Goal: Information Seeking & Learning: Learn about a topic

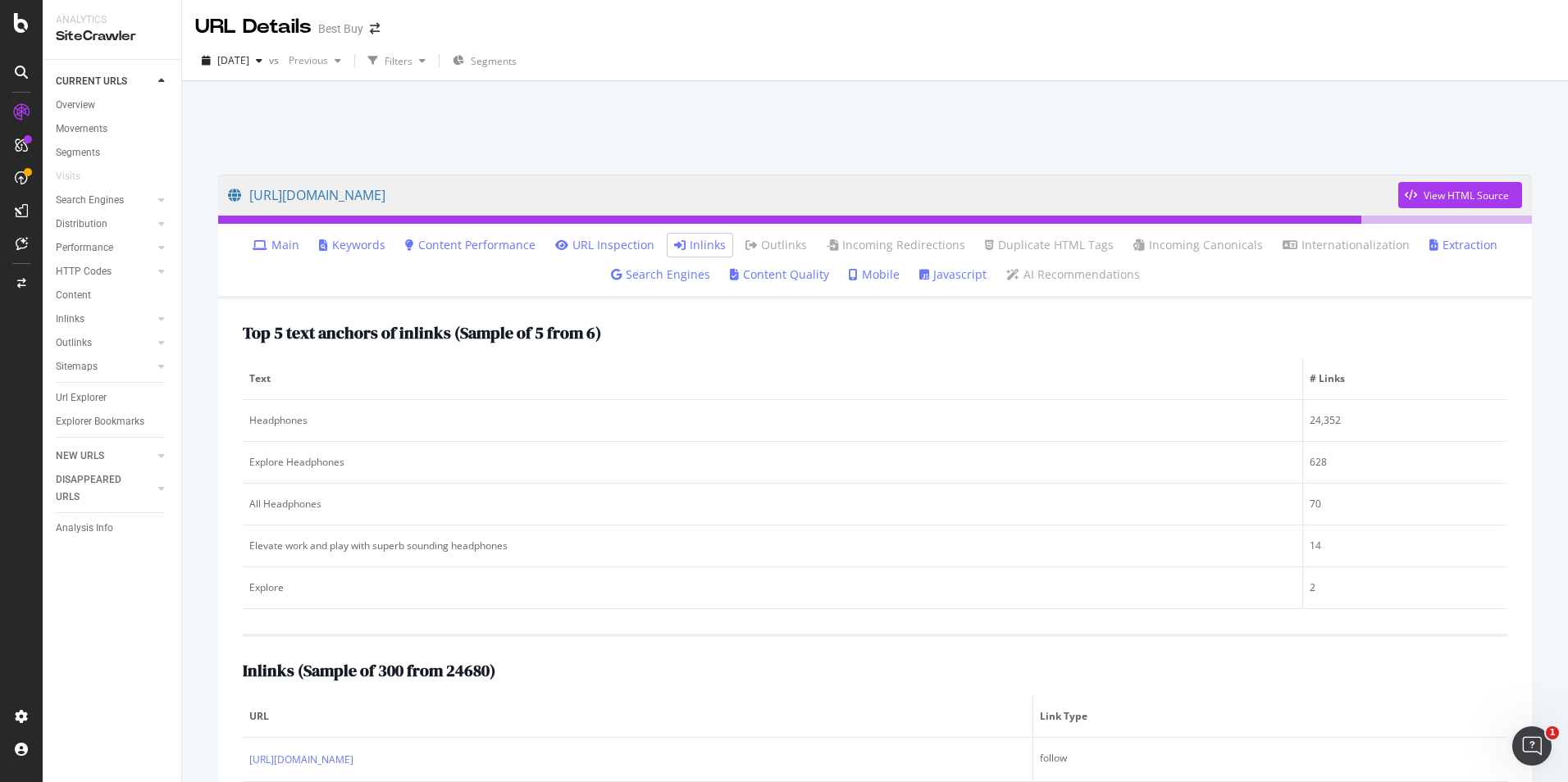
drag, startPoint x: 95, startPoint y: 399, endPoint x: 530, endPoint y: 250, distance: 459.8
click at [95, 399] on div "Url Explorer" at bounding box center [81, 398] width 51 height 17
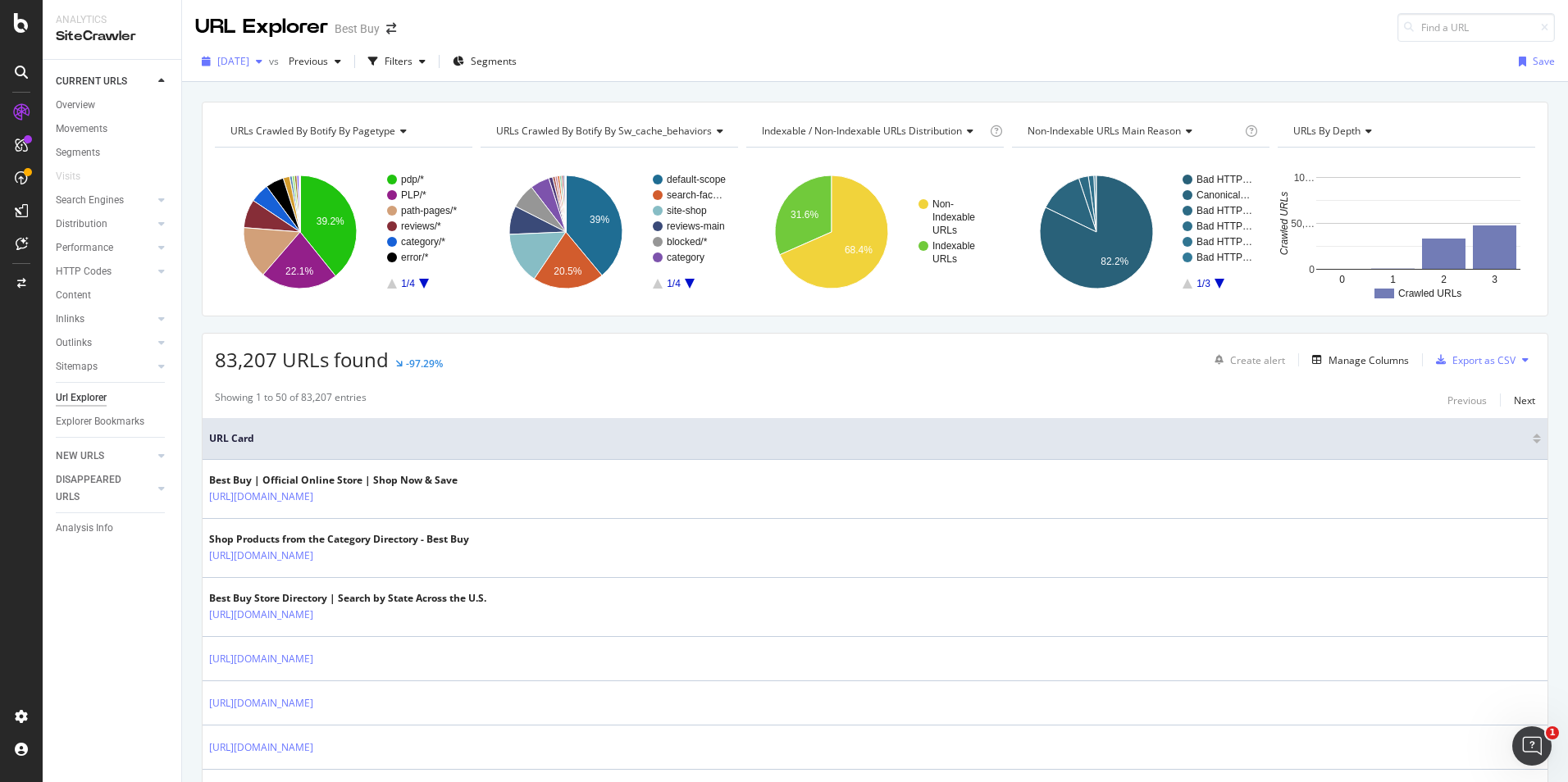
click at [212, 57] on div "button" at bounding box center [206, 61] width 22 height 10
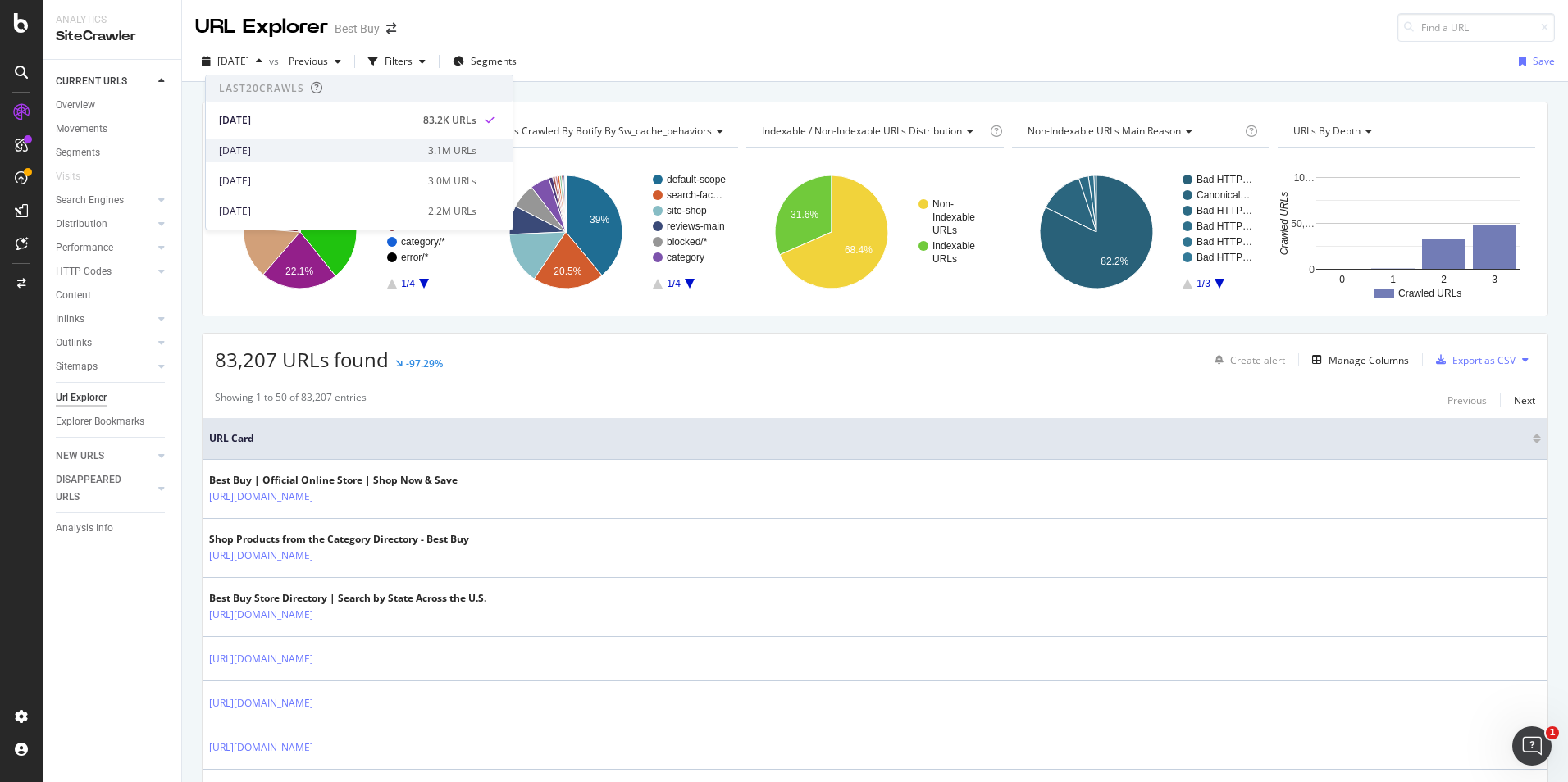
click at [308, 161] on div "2025 Sep. 2nd 3.1M URLs" at bounding box center [360, 151] width 307 height 24
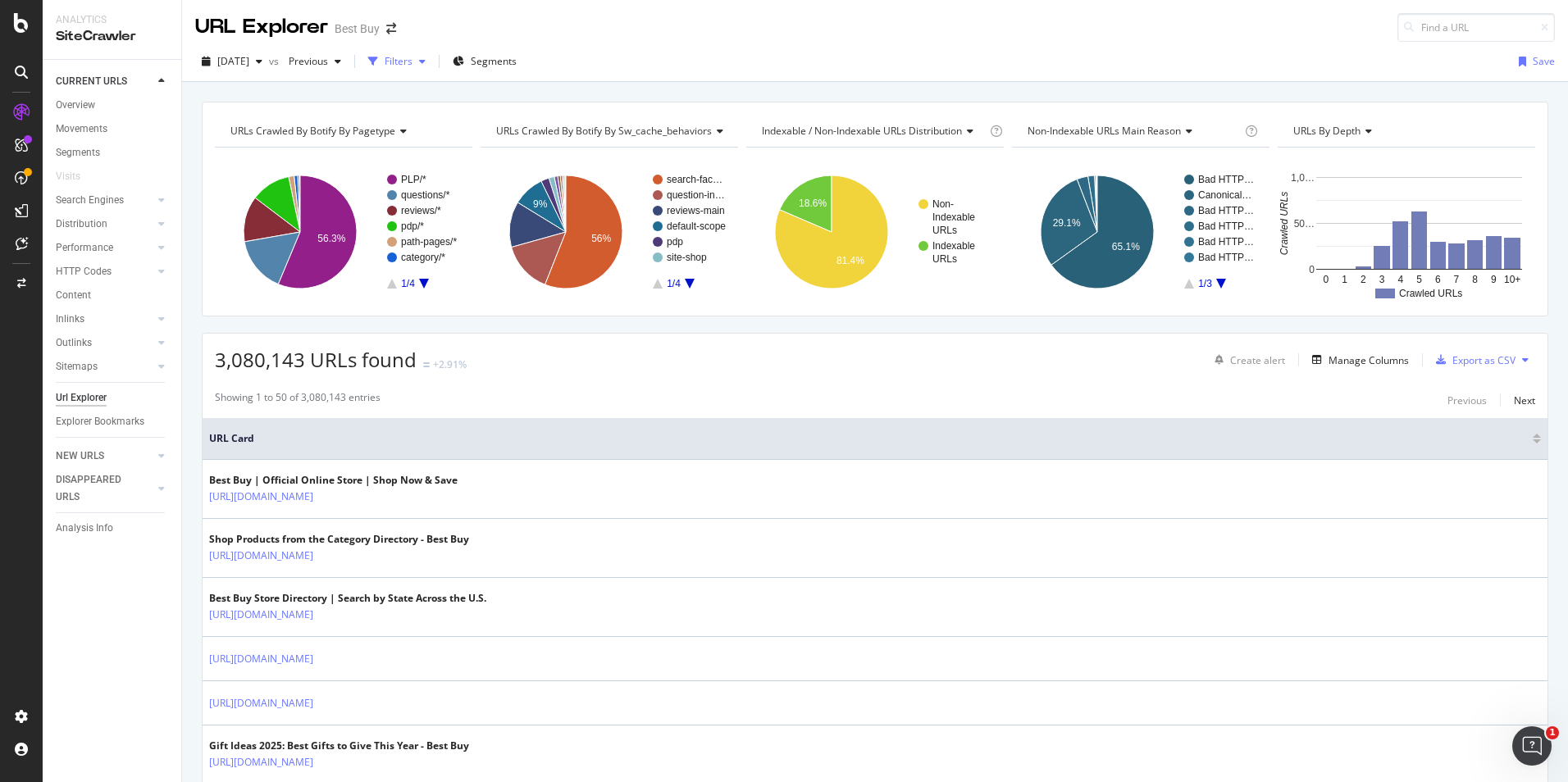
click at [432, 67] on div "Filters" at bounding box center [396, 61] width 71 height 25
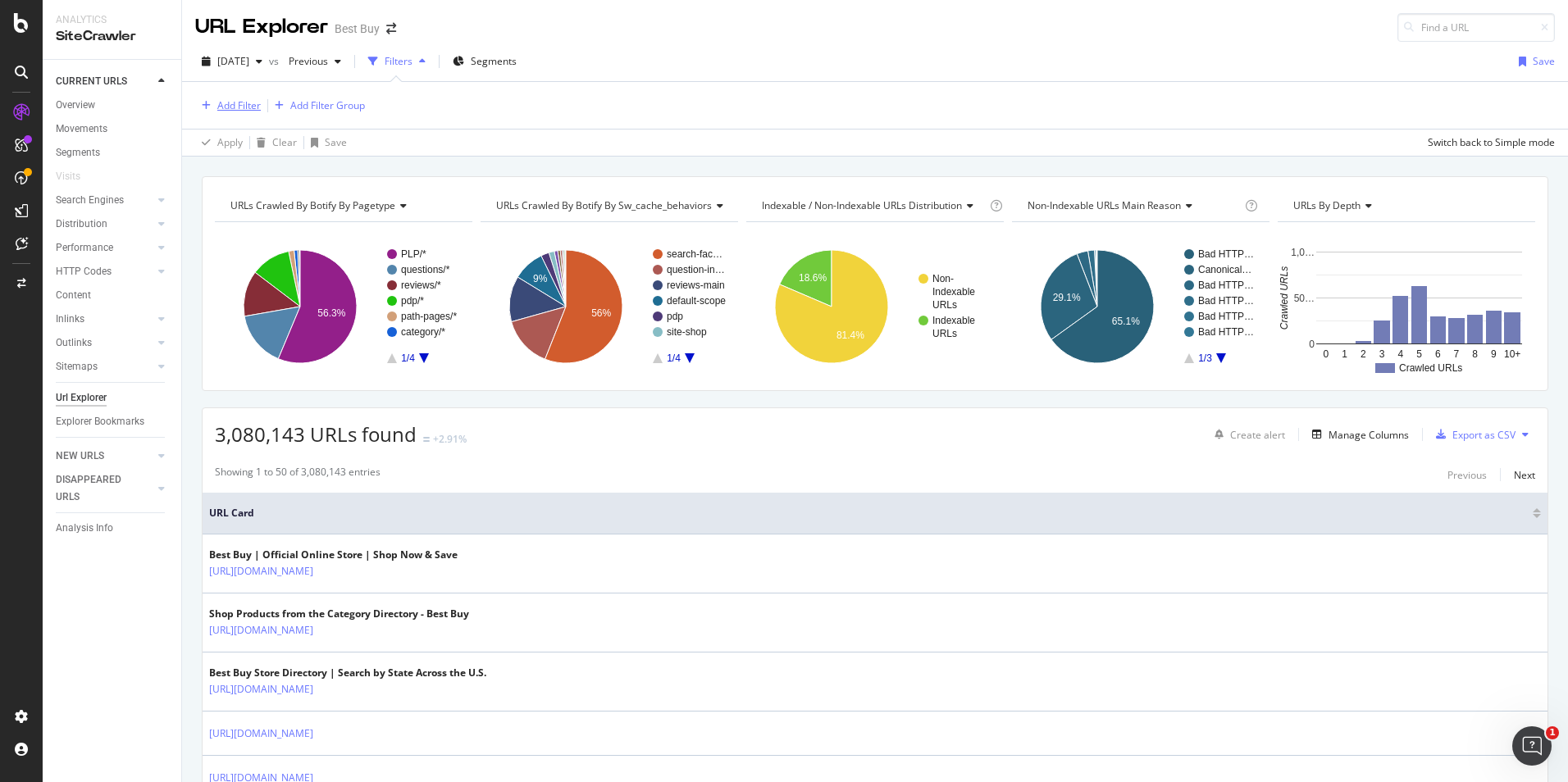
click at [233, 110] on div "Add Filter" at bounding box center [239, 105] width 43 height 14
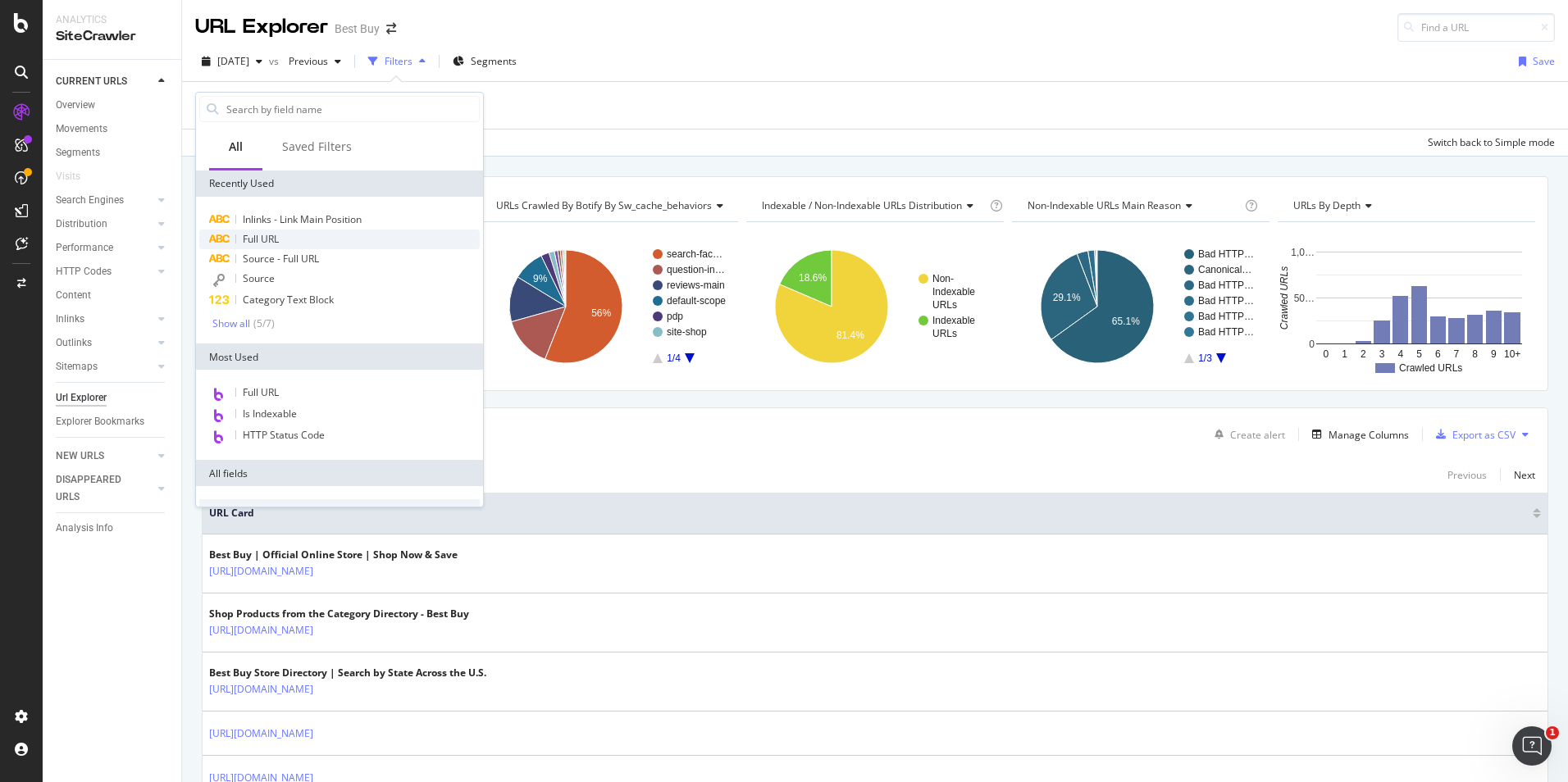
click at [265, 232] on span "Full URL" at bounding box center [261, 239] width 36 height 14
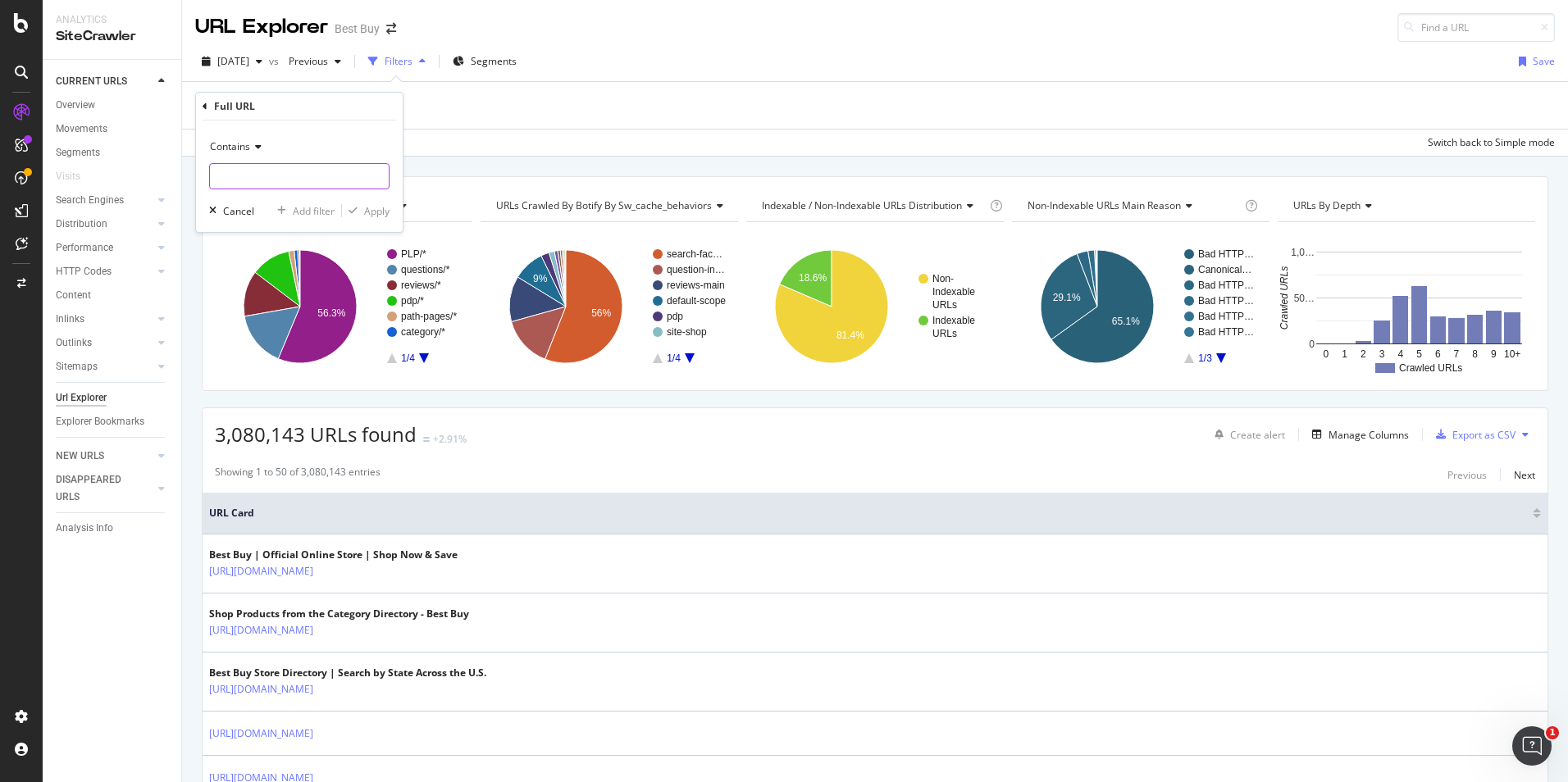
click at [259, 178] on input "text" at bounding box center [299, 176] width 179 height 26
type input "/site/promo/"
click at [365, 210] on div "Apply" at bounding box center [377, 211] width 26 height 14
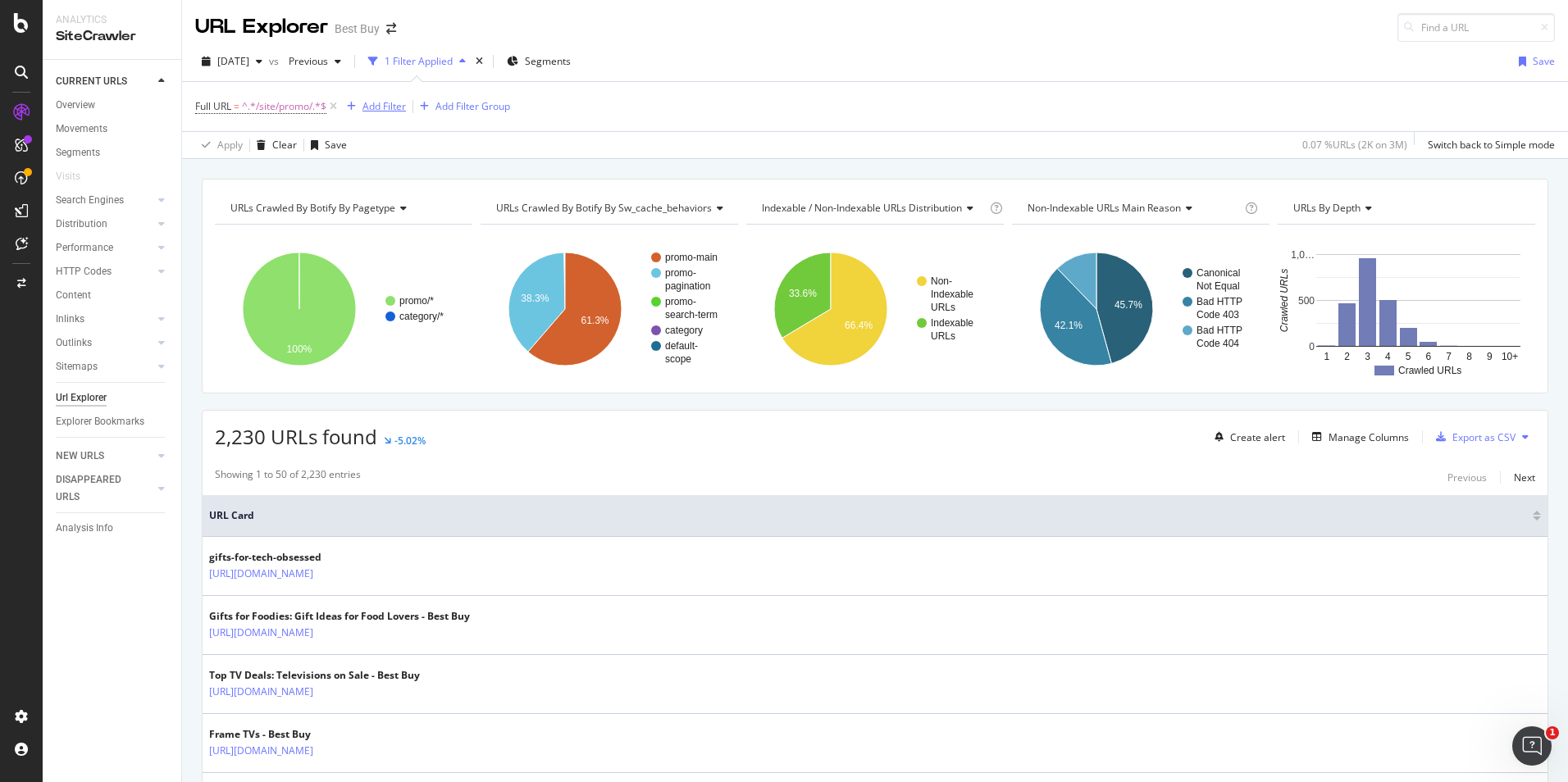
click at [388, 106] on div "Add Filter" at bounding box center [383, 106] width 43 height 14
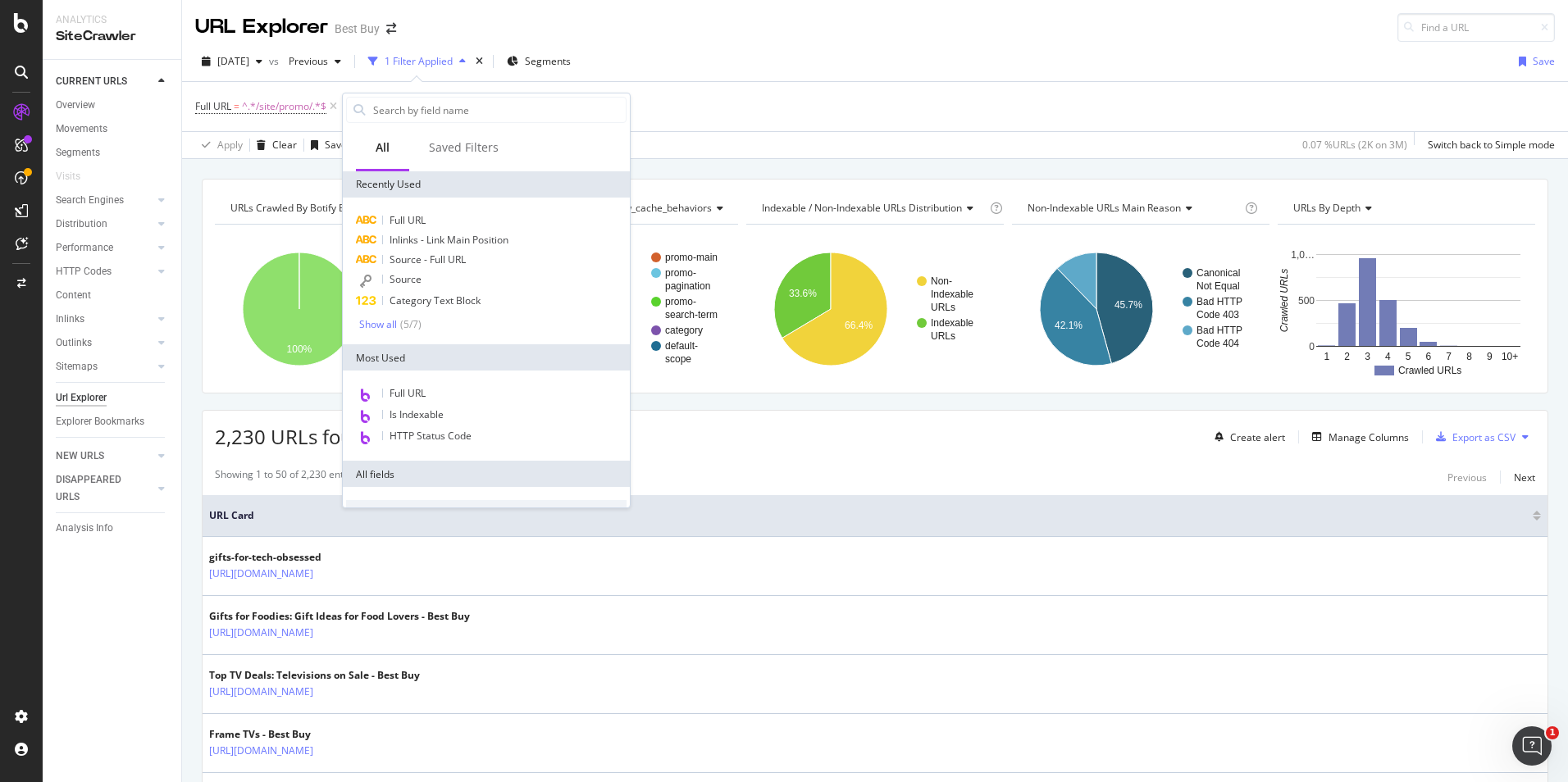
click at [799, 102] on div "Full URL = ^.*/site/promo/.*$ Add Filter Add Filter Group" at bounding box center [875, 106] width 1360 height 49
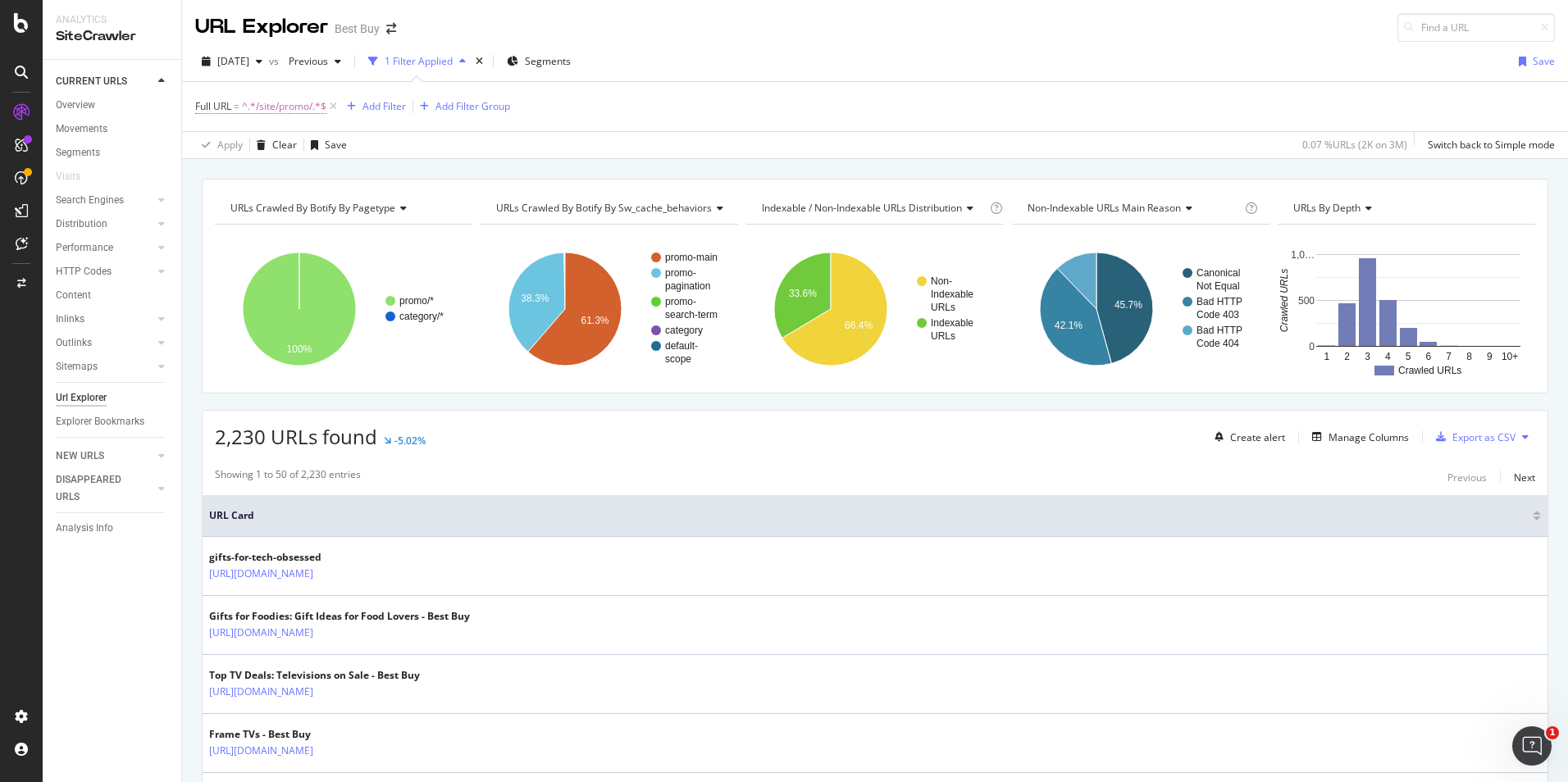
click at [303, 109] on span "^.*/site/promo/.*$" at bounding box center [284, 106] width 84 height 23
click at [314, 210] on div "Add filter" at bounding box center [314, 210] width 42 height 14
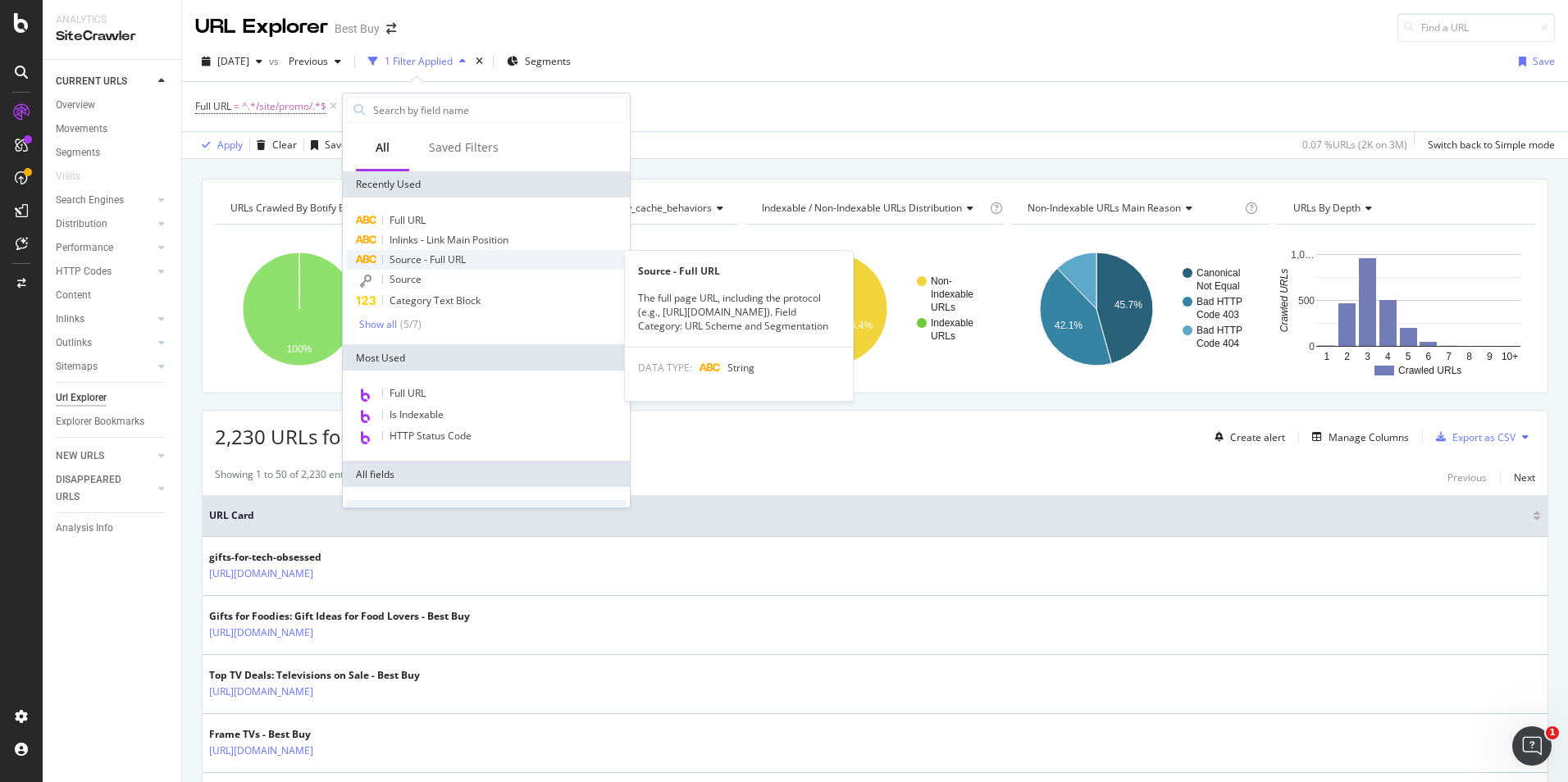
click at [435, 258] on span "Source - Full URL" at bounding box center [428, 259] width 77 height 14
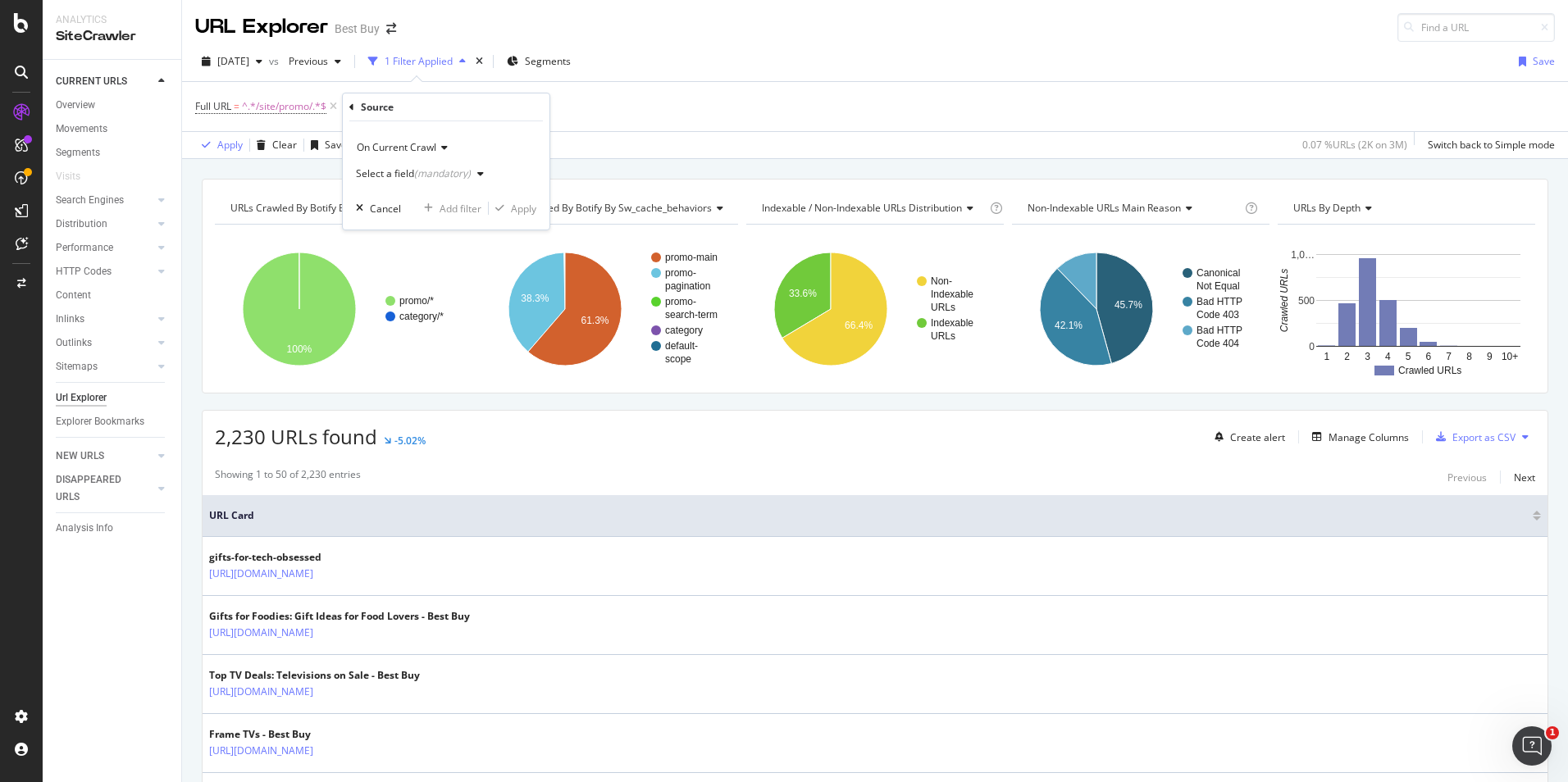
click at [426, 147] on span "On Current Crawl" at bounding box center [396, 147] width 79 height 14
click at [510, 135] on div "On Current Crawl" at bounding box center [447, 147] width 181 height 26
click at [409, 177] on div "Select a field (mandatory)" at bounding box center [413, 174] width 115 height 10
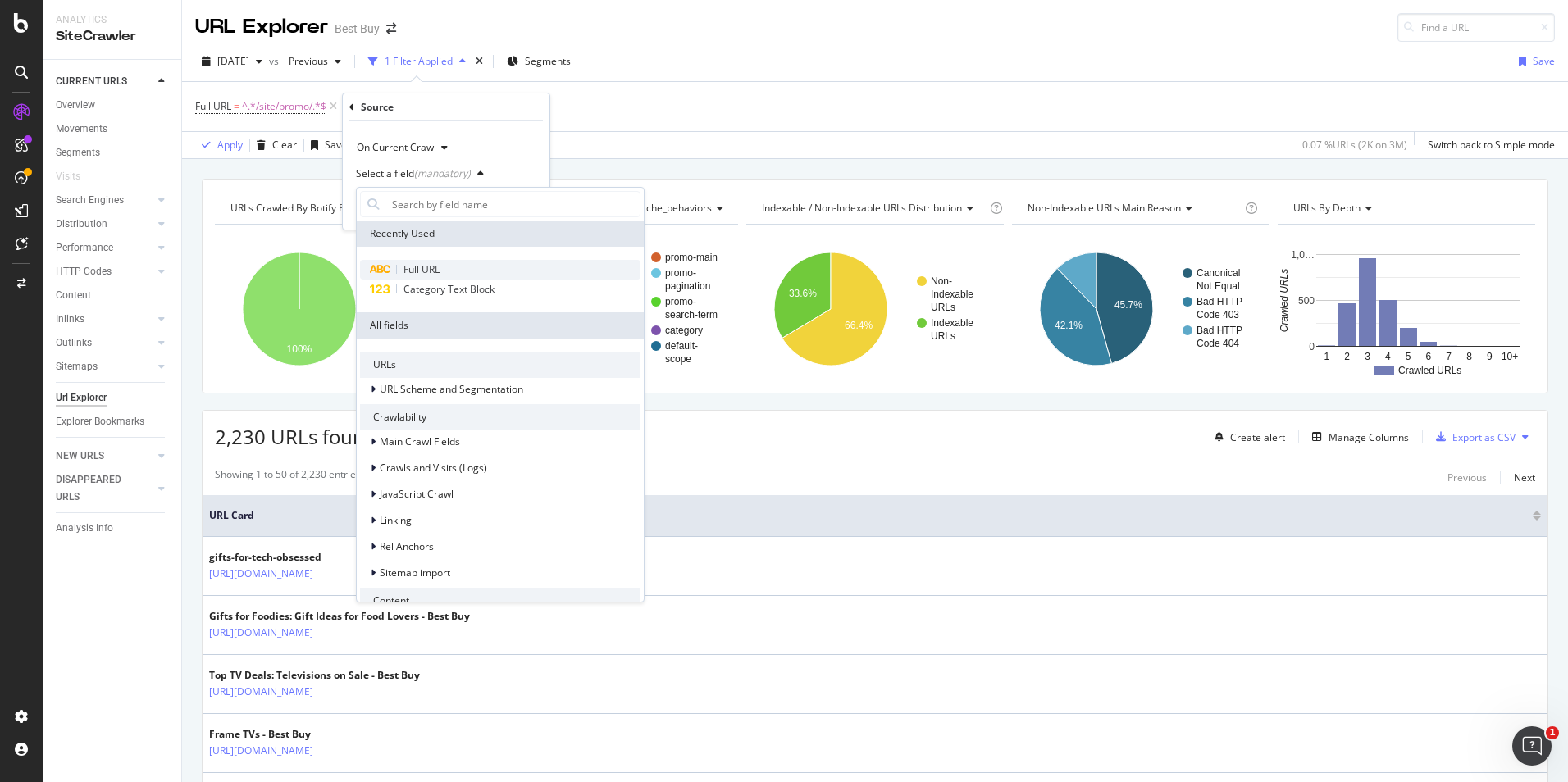
click at [439, 263] on span "Full URL" at bounding box center [422, 269] width 36 height 14
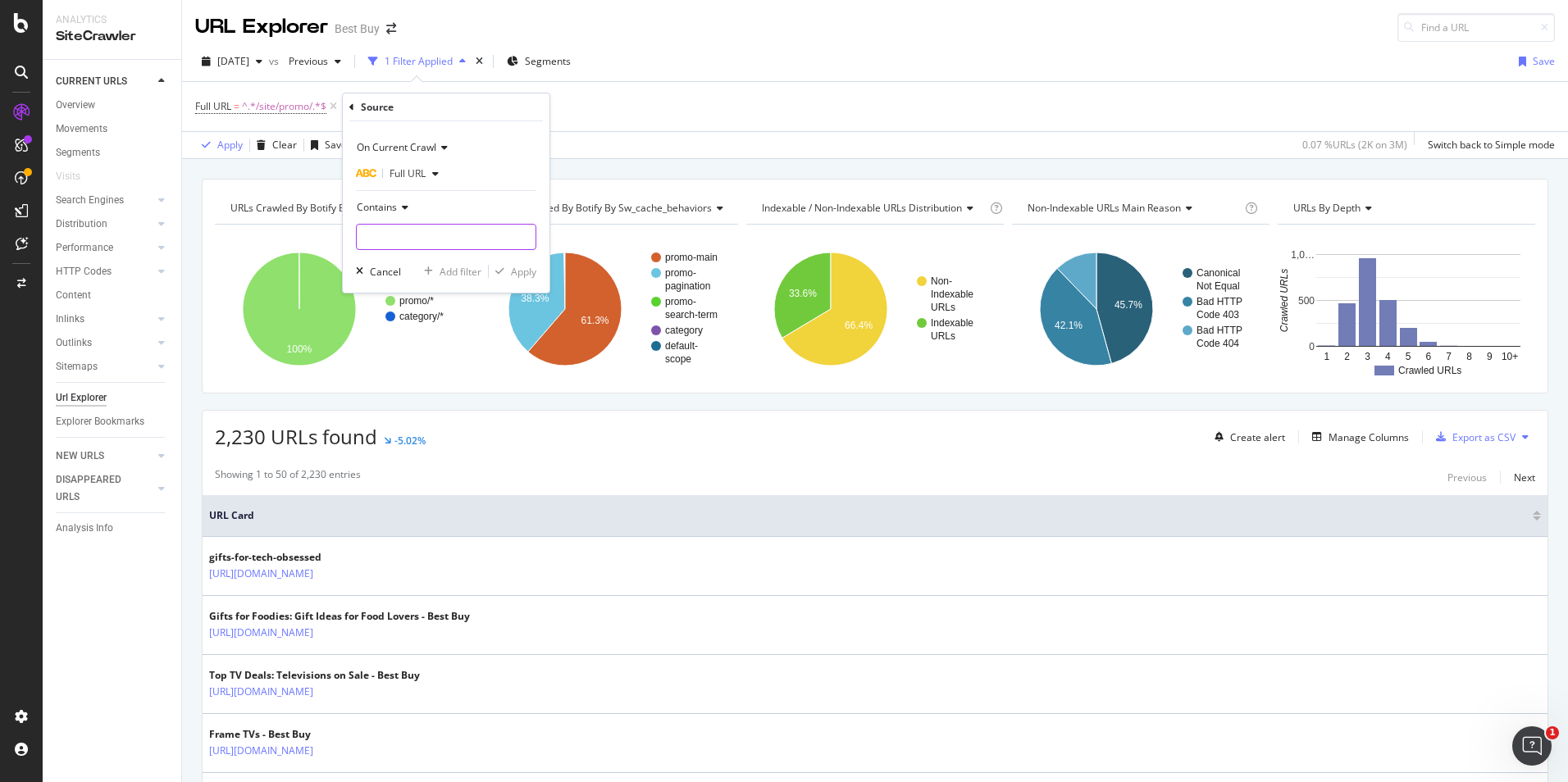
click at [443, 230] on input "text" at bounding box center [447, 237] width 179 height 26
type input "brands/"
click at [531, 270] on div "Apply" at bounding box center [524, 272] width 26 height 14
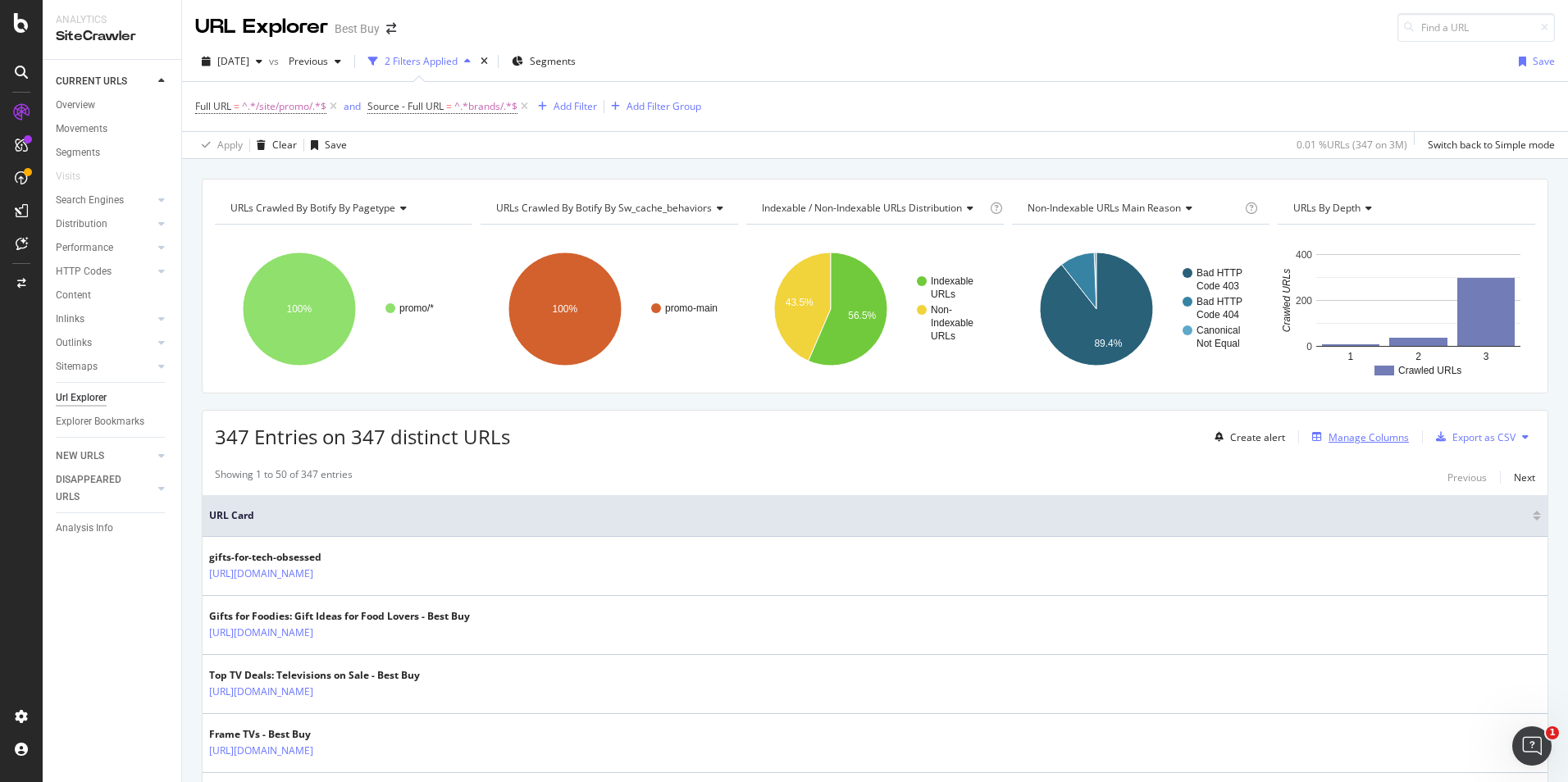
click at [1355, 433] on div "Manage Columns" at bounding box center [1369, 437] width 80 height 14
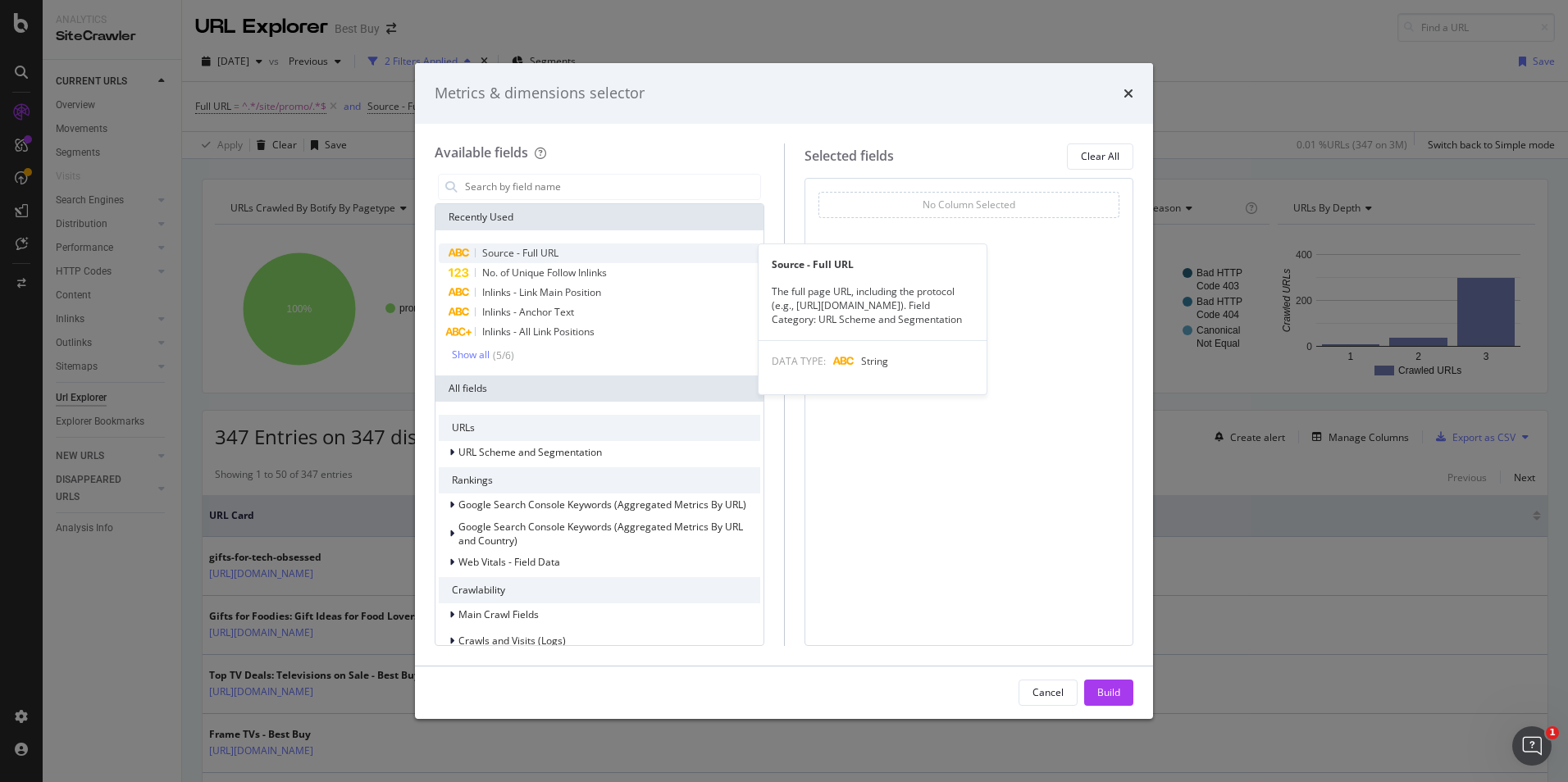
click at [525, 256] on span "Source - Full URL" at bounding box center [521, 253] width 77 height 14
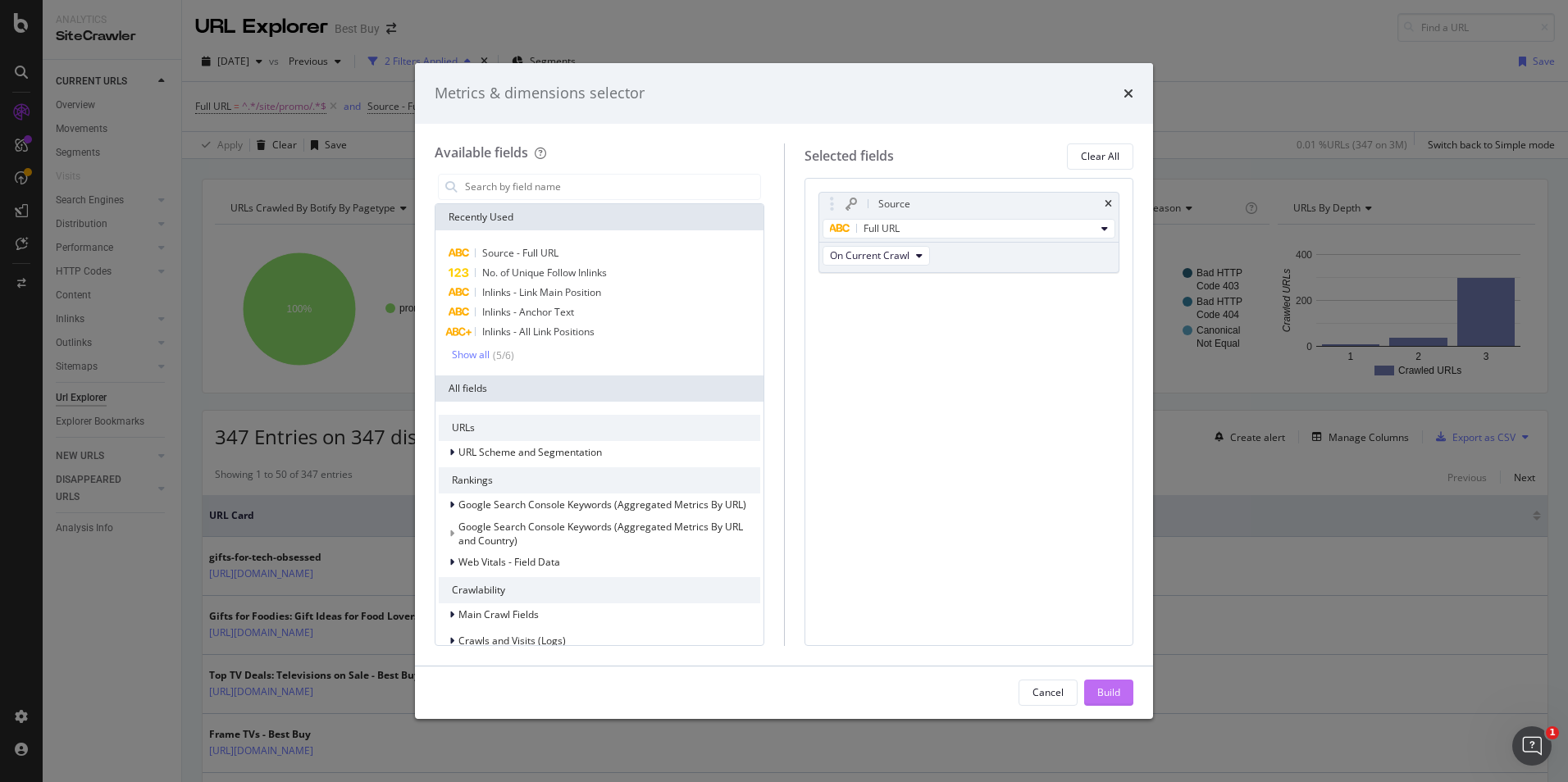
click at [1116, 690] on div "Build" at bounding box center [1109, 693] width 23 height 14
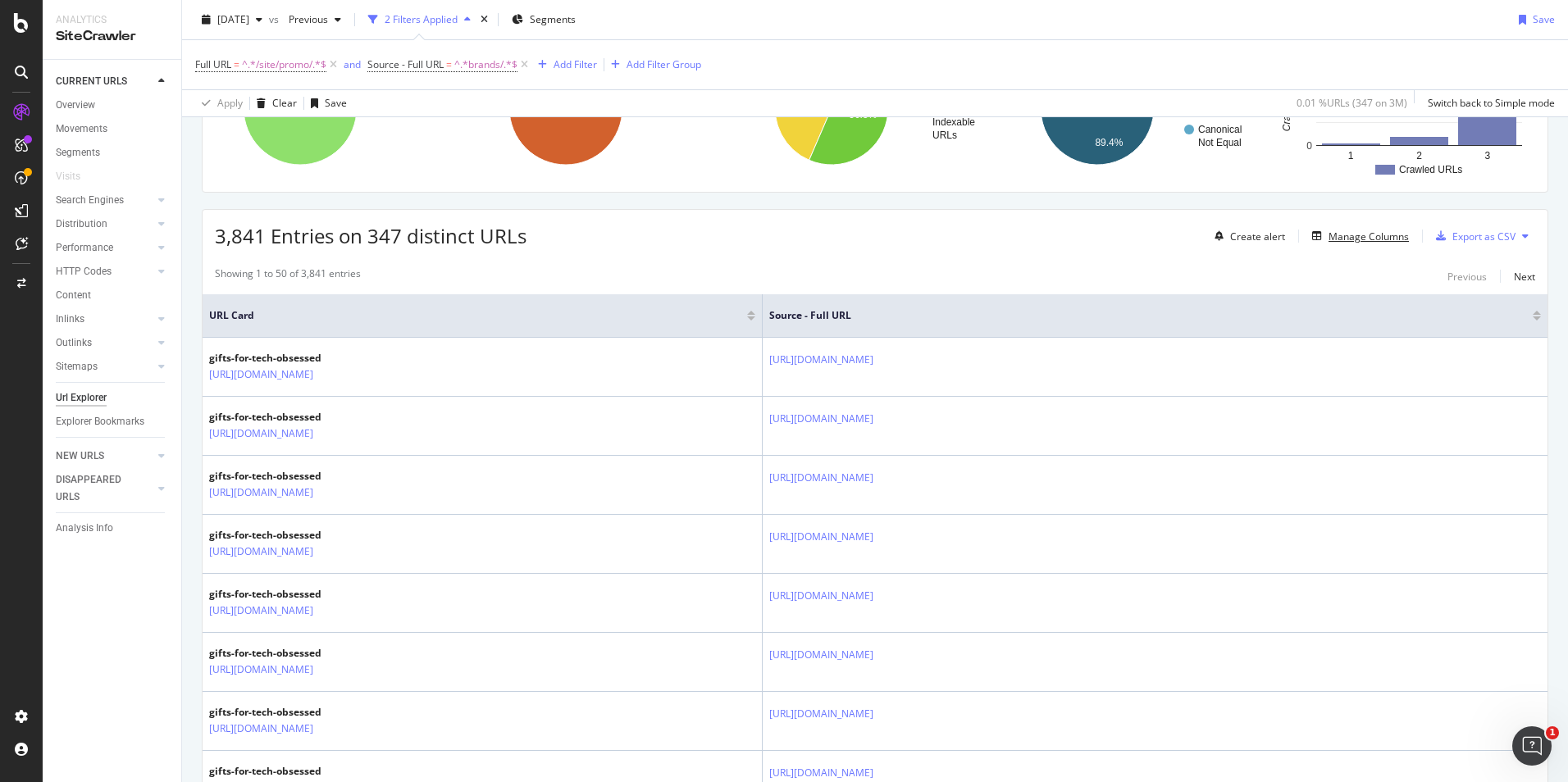
scroll to position [179, 0]
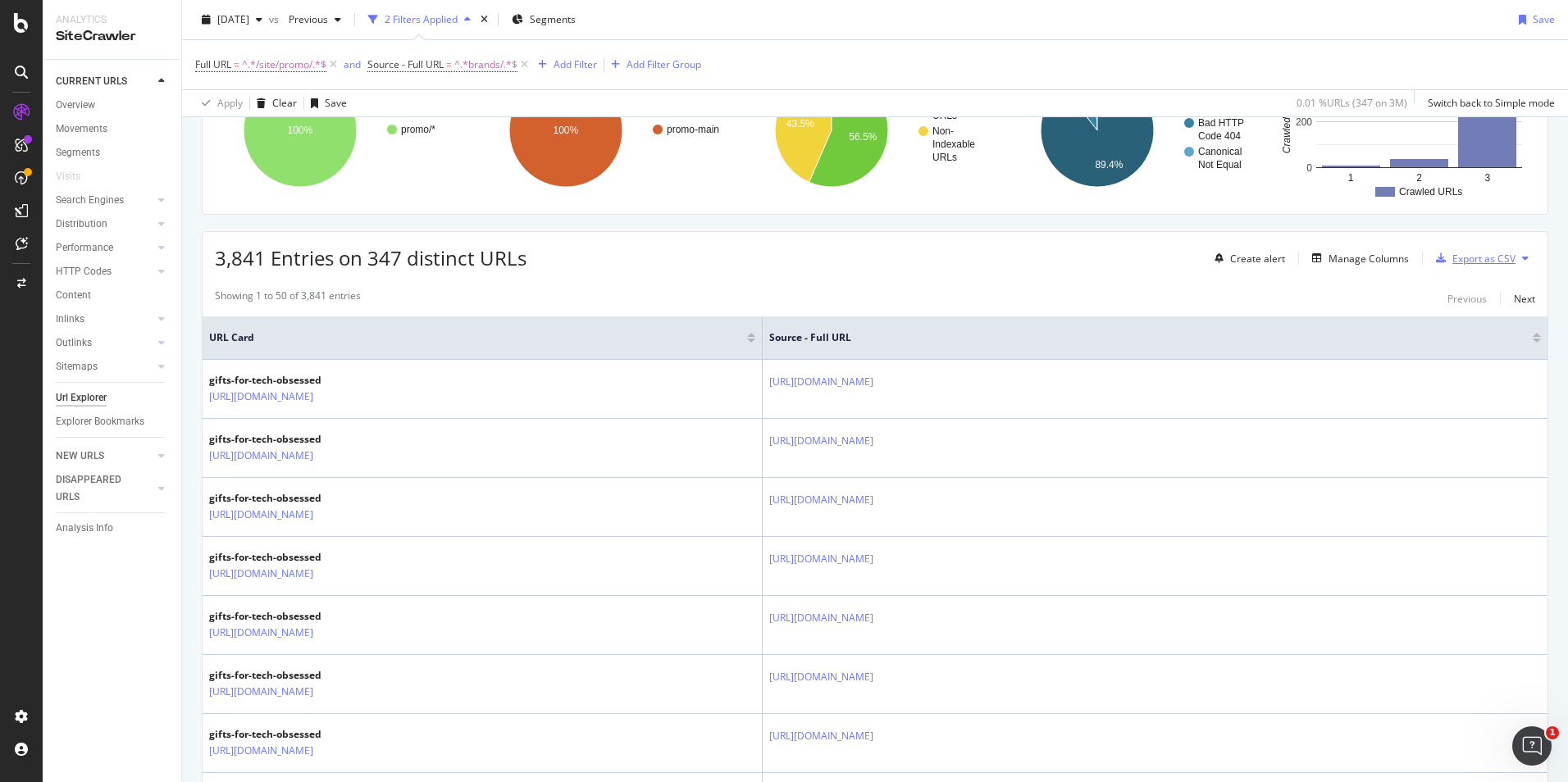
click at [1452, 258] on div "Export as CSV" at bounding box center [1484, 258] width 63 height 14
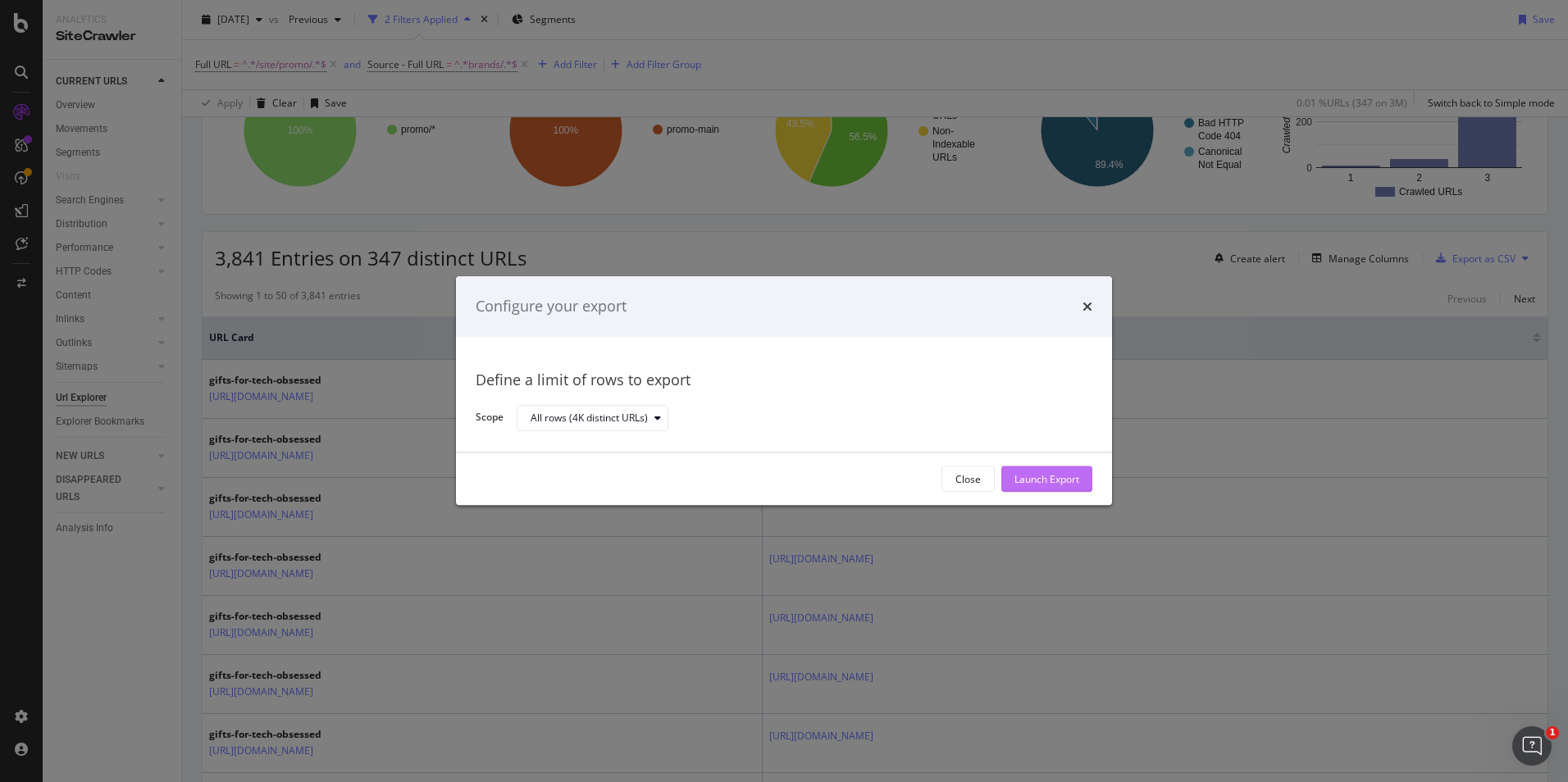
click at [1022, 469] on div "Launch Export" at bounding box center [1047, 480] width 65 height 25
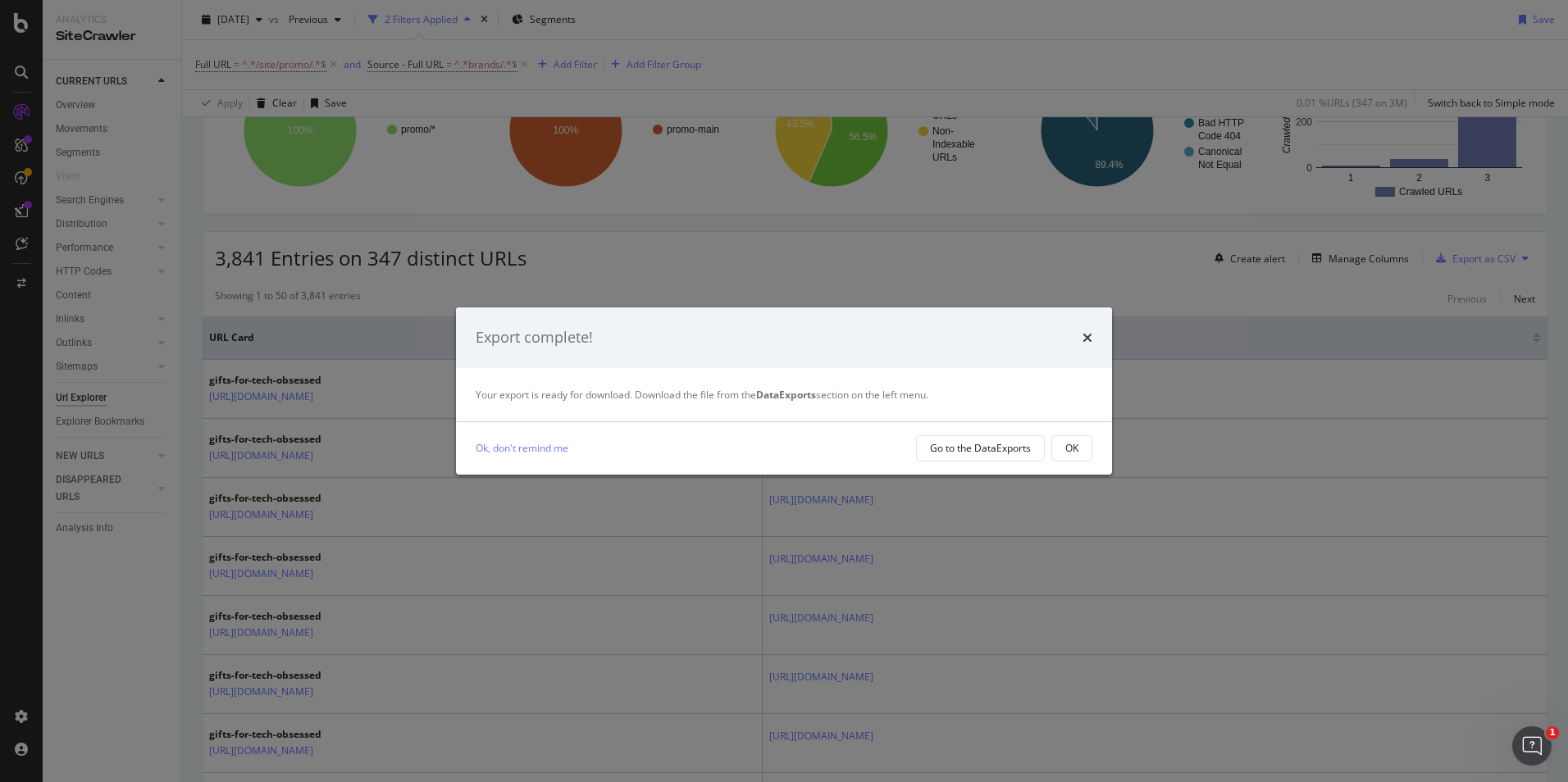
drag, startPoint x: 1004, startPoint y: 451, endPoint x: 962, endPoint y: 342, distance: 116.8
click at [962, 342] on div "Export complete!" at bounding box center [784, 337] width 617 height 21
click at [1058, 441] on button "OK" at bounding box center [1072, 448] width 41 height 26
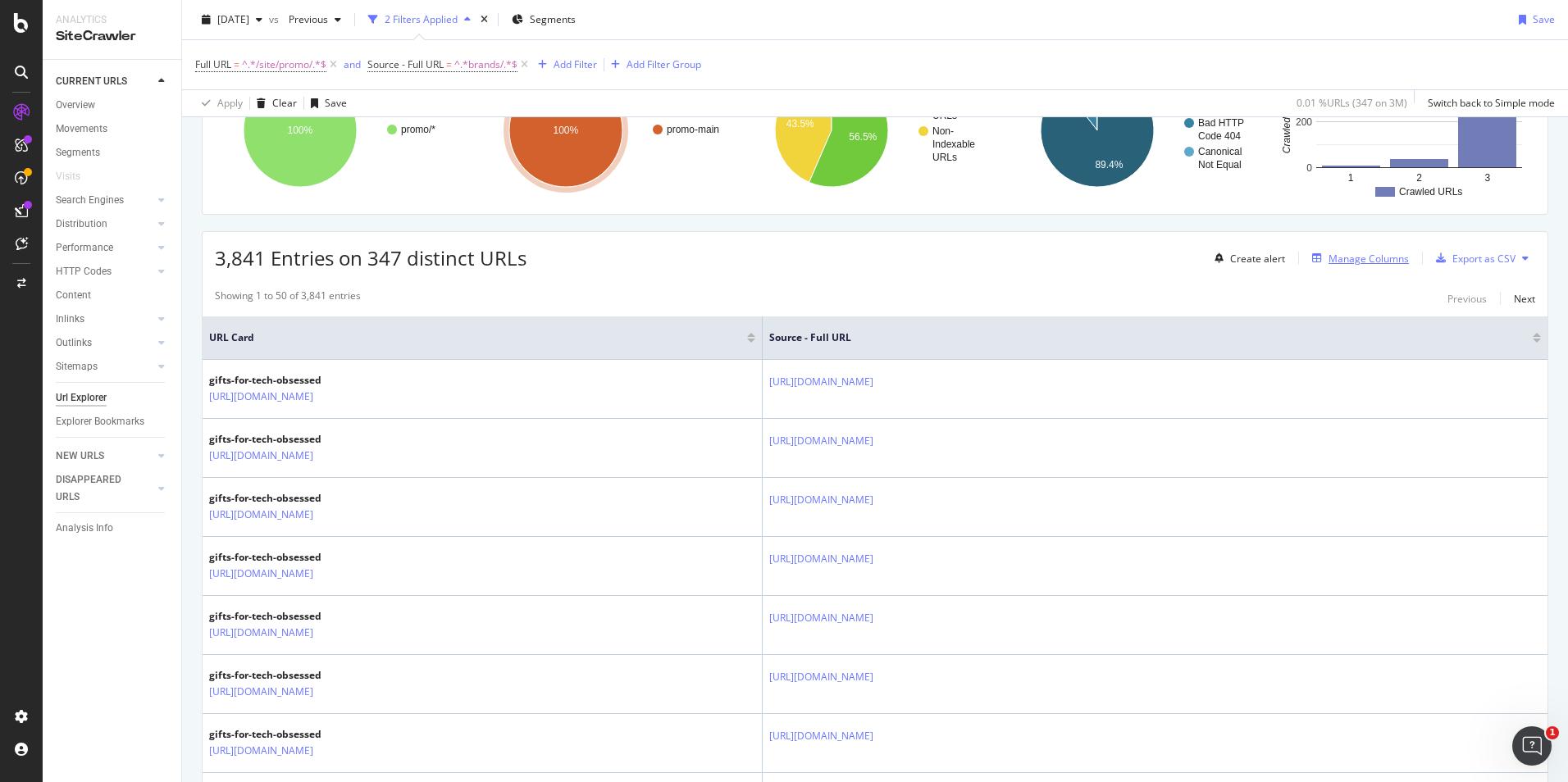
click at [1358, 252] on div "Manage Columns" at bounding box center [1369, 258] width 80 height 14
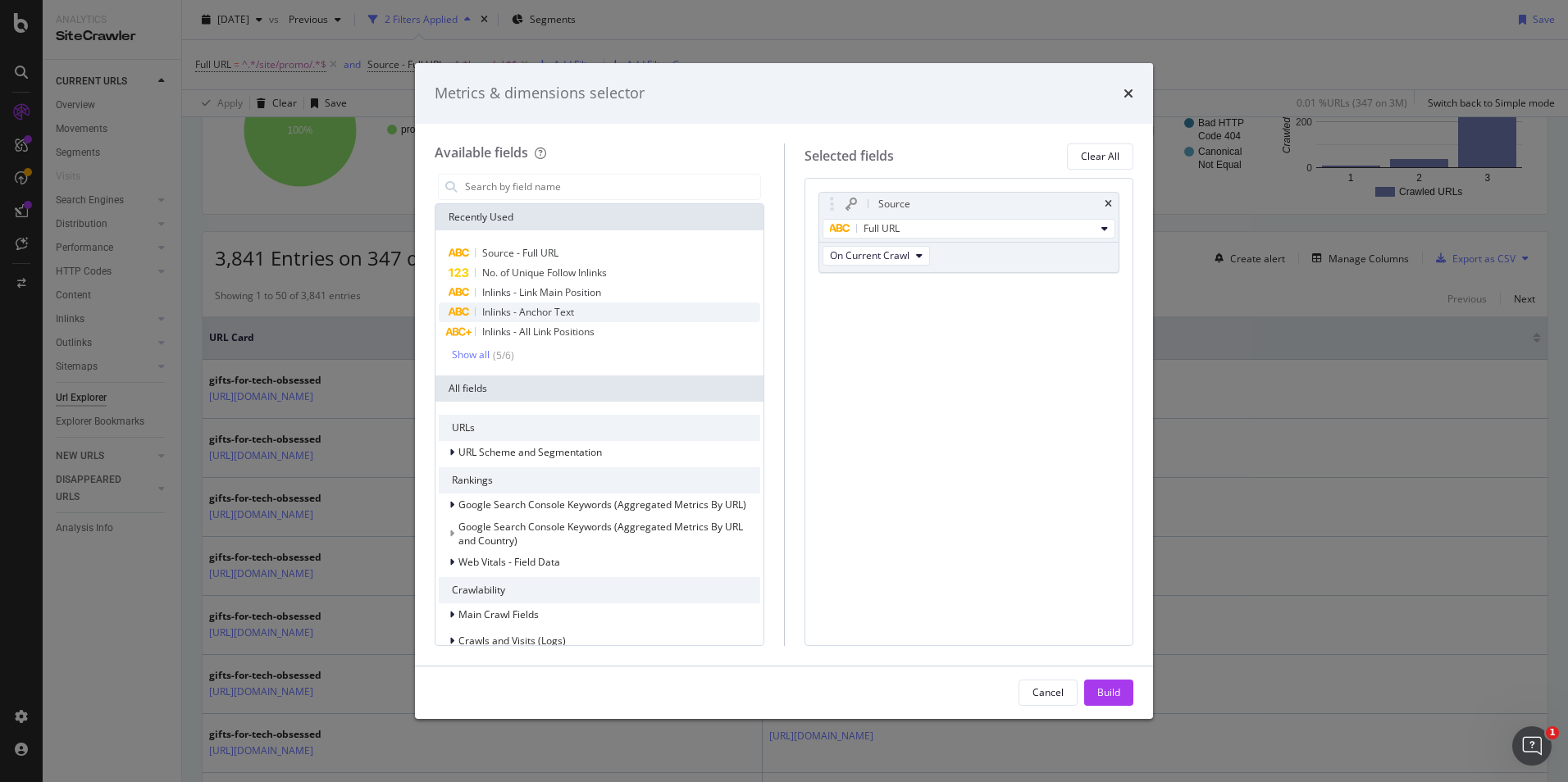
click at [578, 306] on div "Inlinks - Anchor Text" at bounding box center [599, 312] width 321 height 20
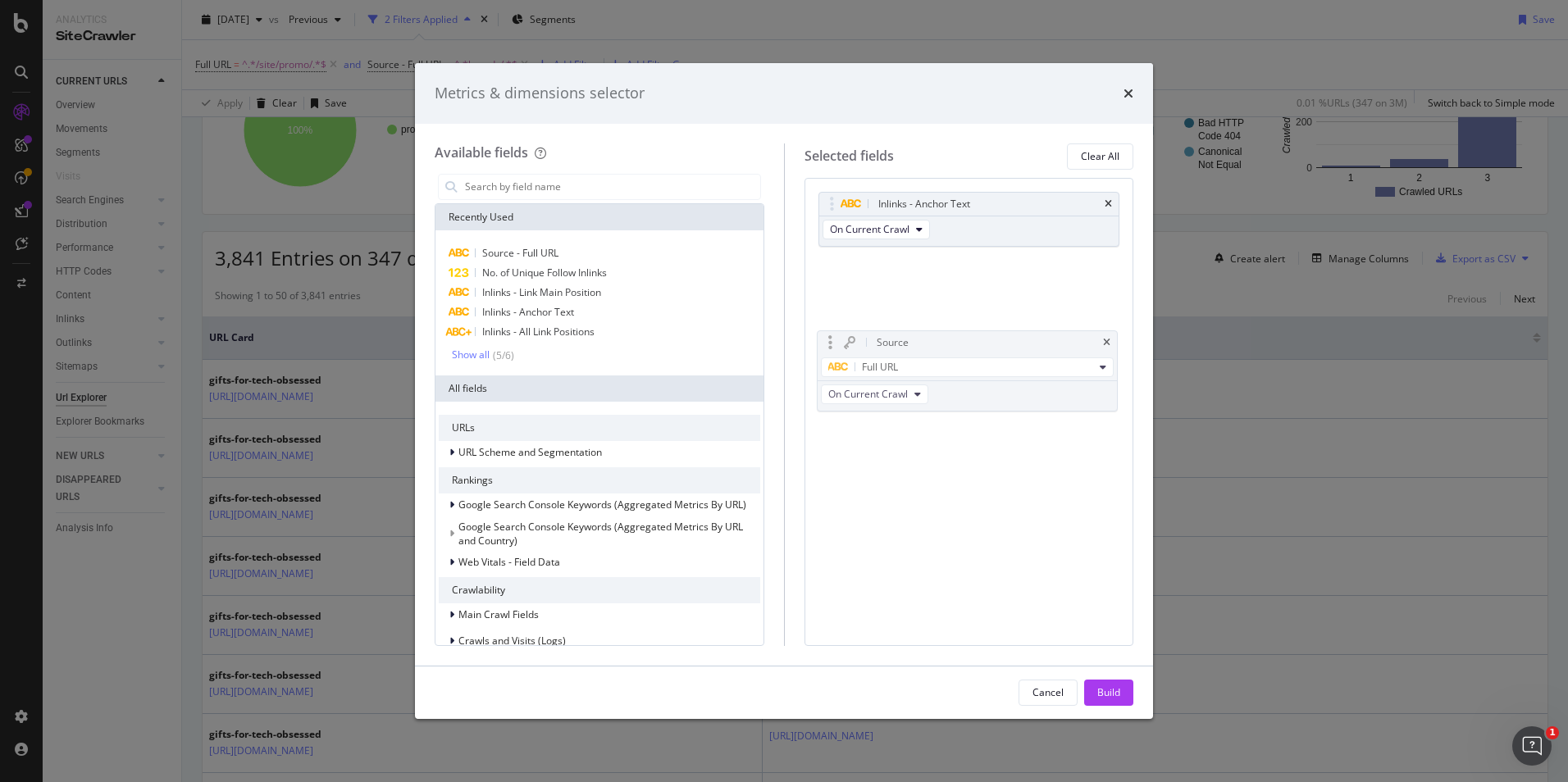
drag, startPoint x: 987, startPoint y: 204, endPoint x: 986, endPoint y: 348, distance: 144.0
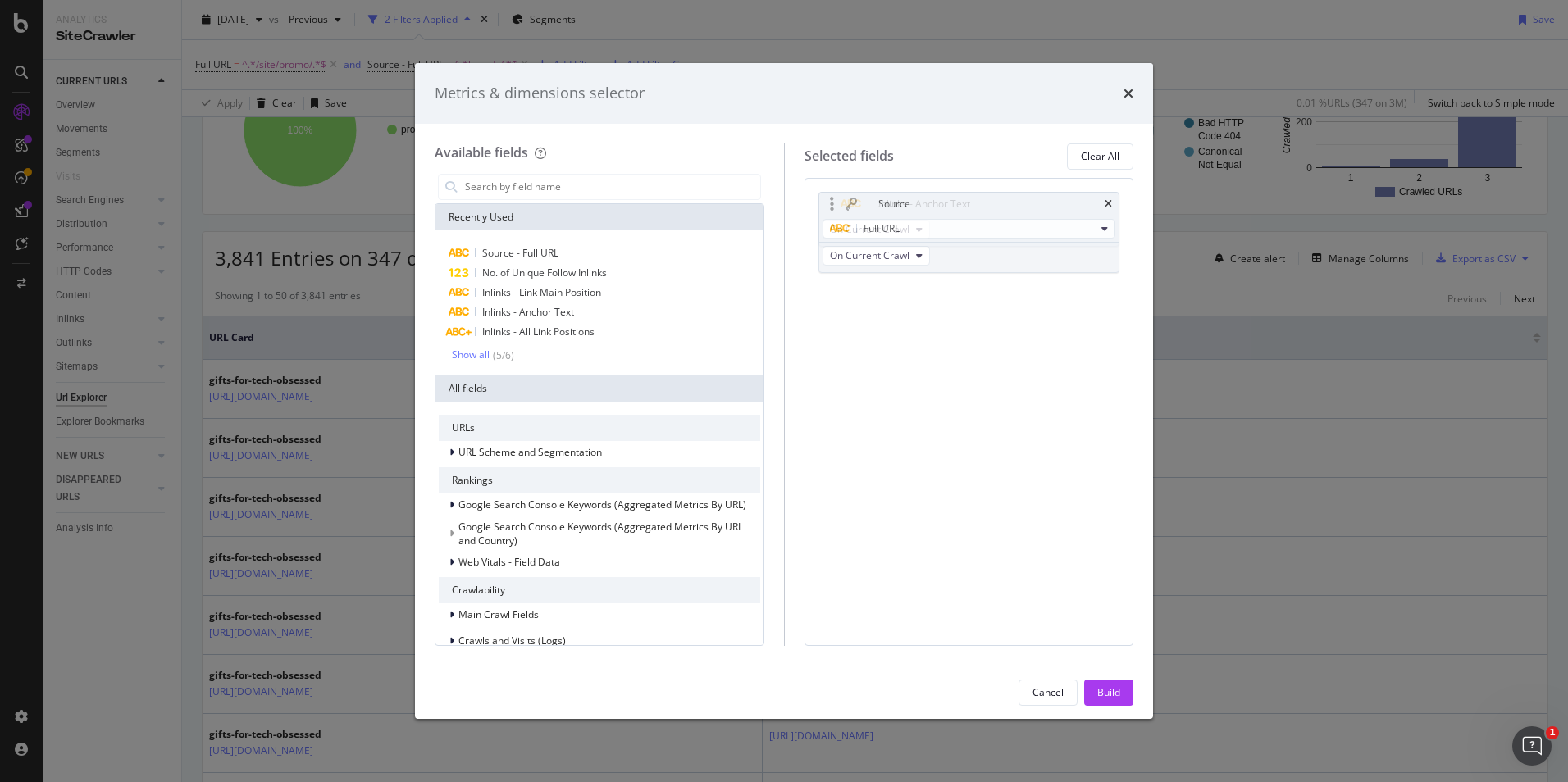
click at [986, 348] on body "Analytics SiteCrawler CURRENT URLS Overview Movements Segments Visits Search En…" at bounding box center [784, 391] width 1568 height 782
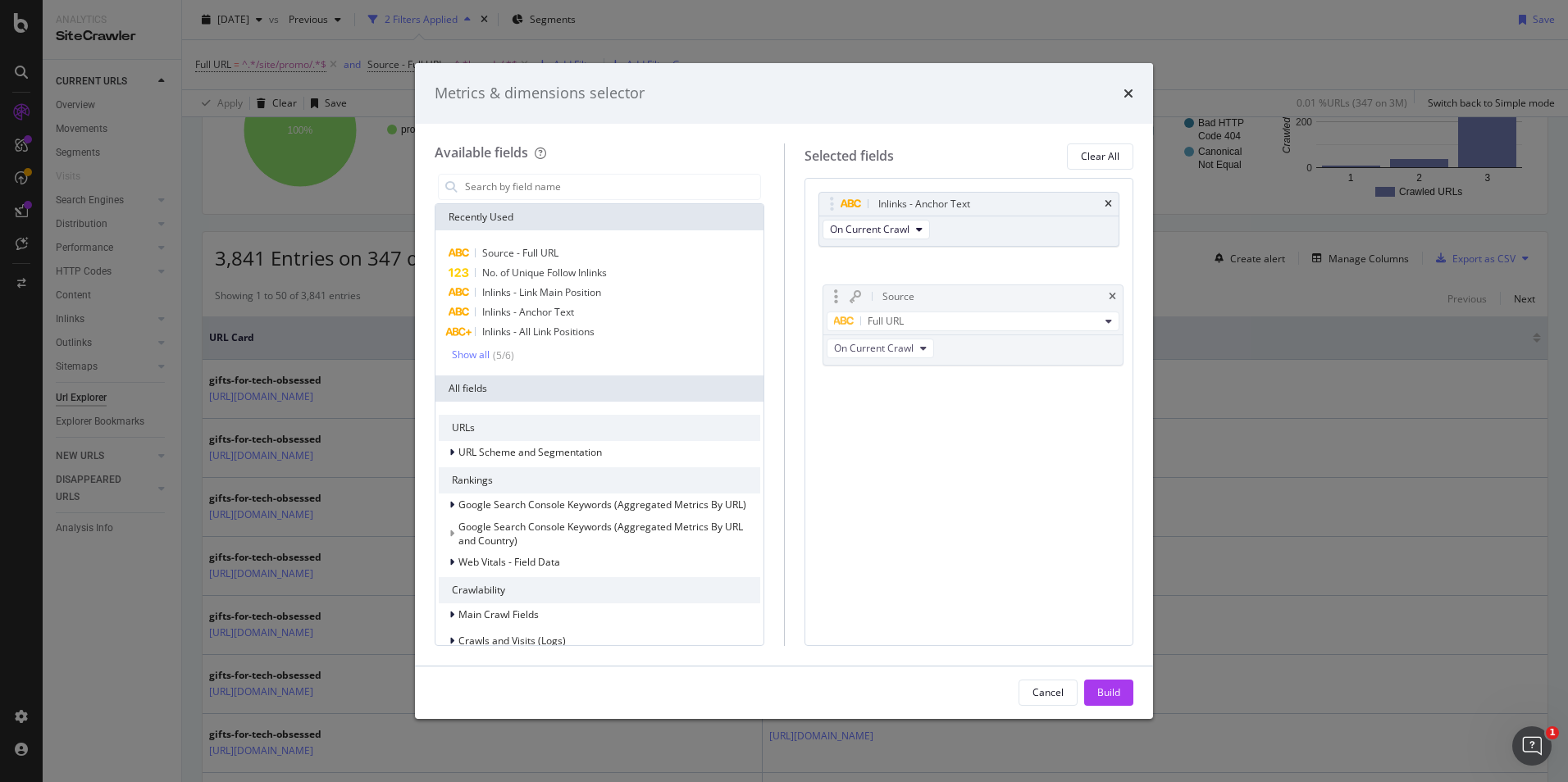
drag, startPoint x: 893, startPoint y: 202, endPoint x: 894, endPoint y: 306, distance: 104.0
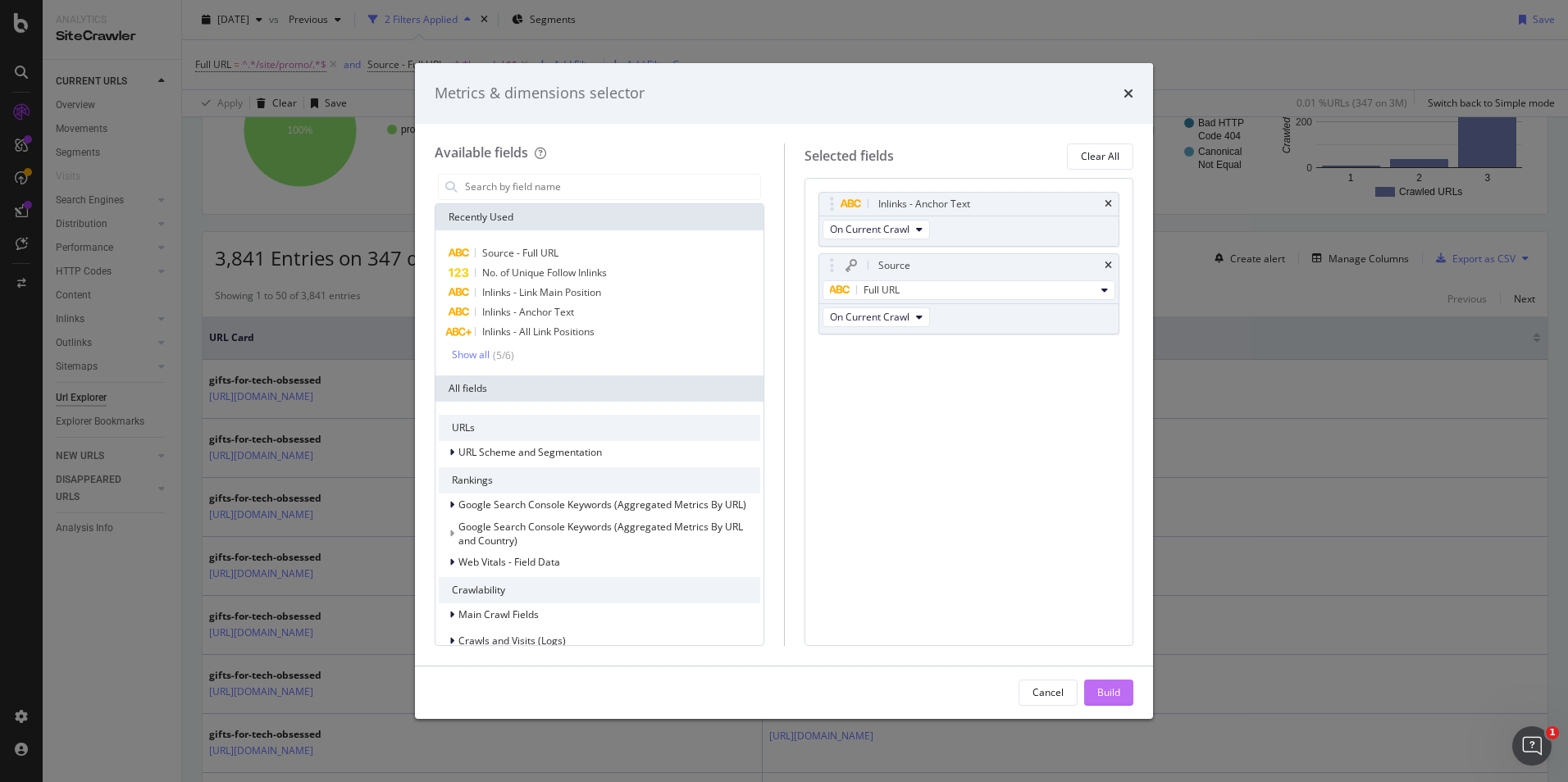
click at [1094, 687] on button "Build" at bounding box center [1109, 693] width 49 height 26
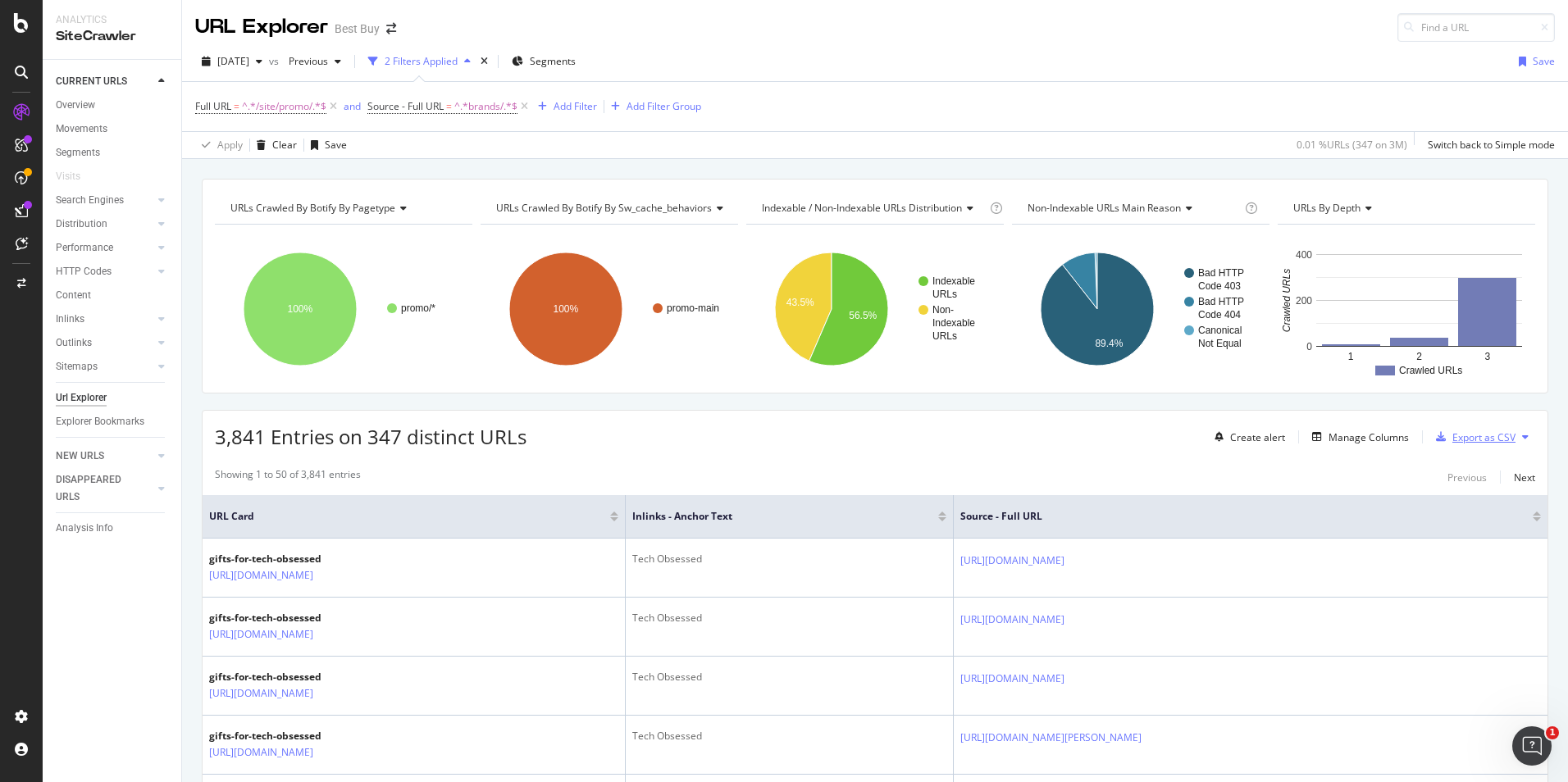
click at [1475, 441] on div "Export as CSV" at bounding box center [1484, 437] width 63 height 14
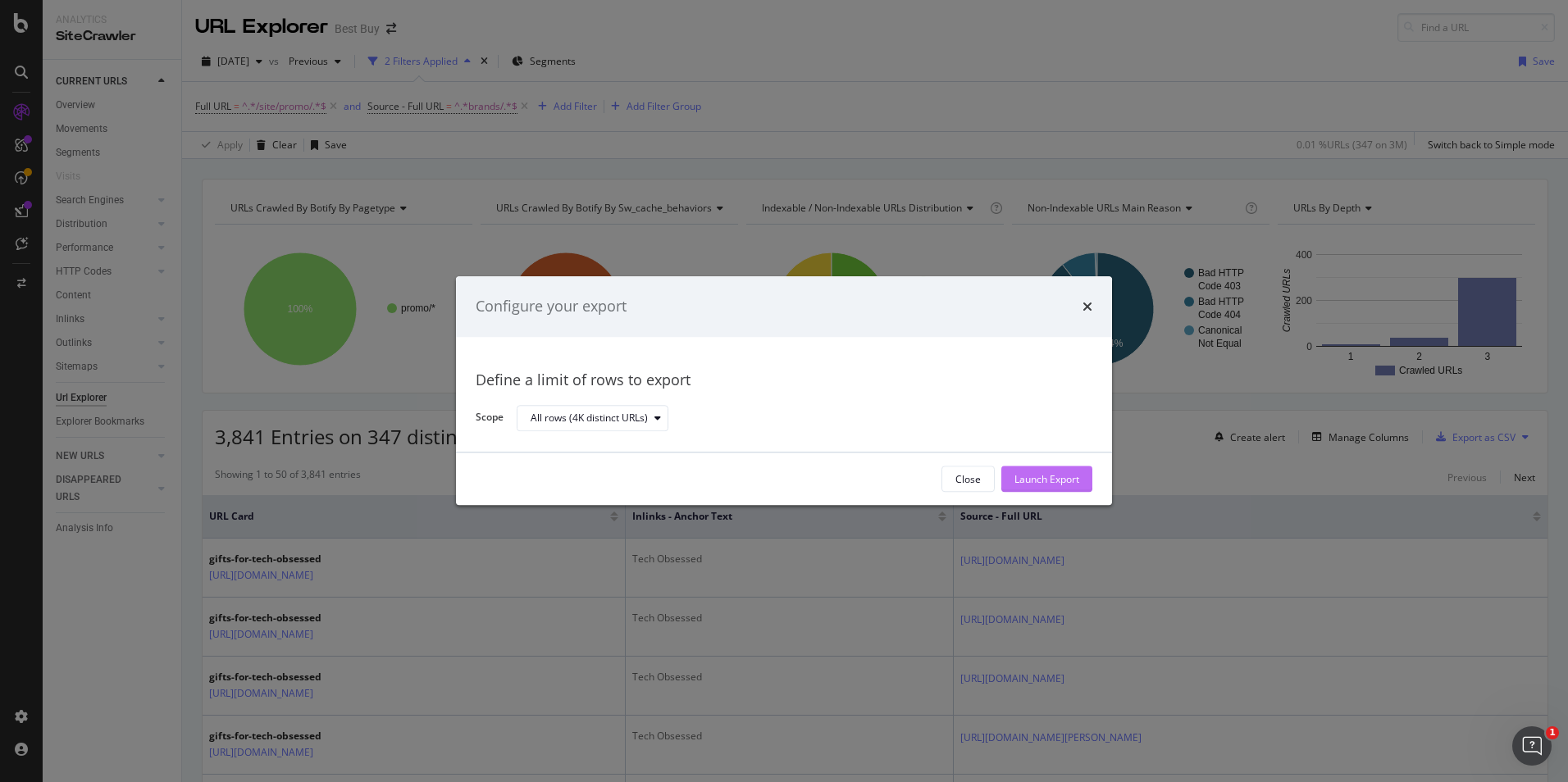
click at [1012, 474] on button "Launch Export" at bounding box center [1046, 480] width 91 height 26
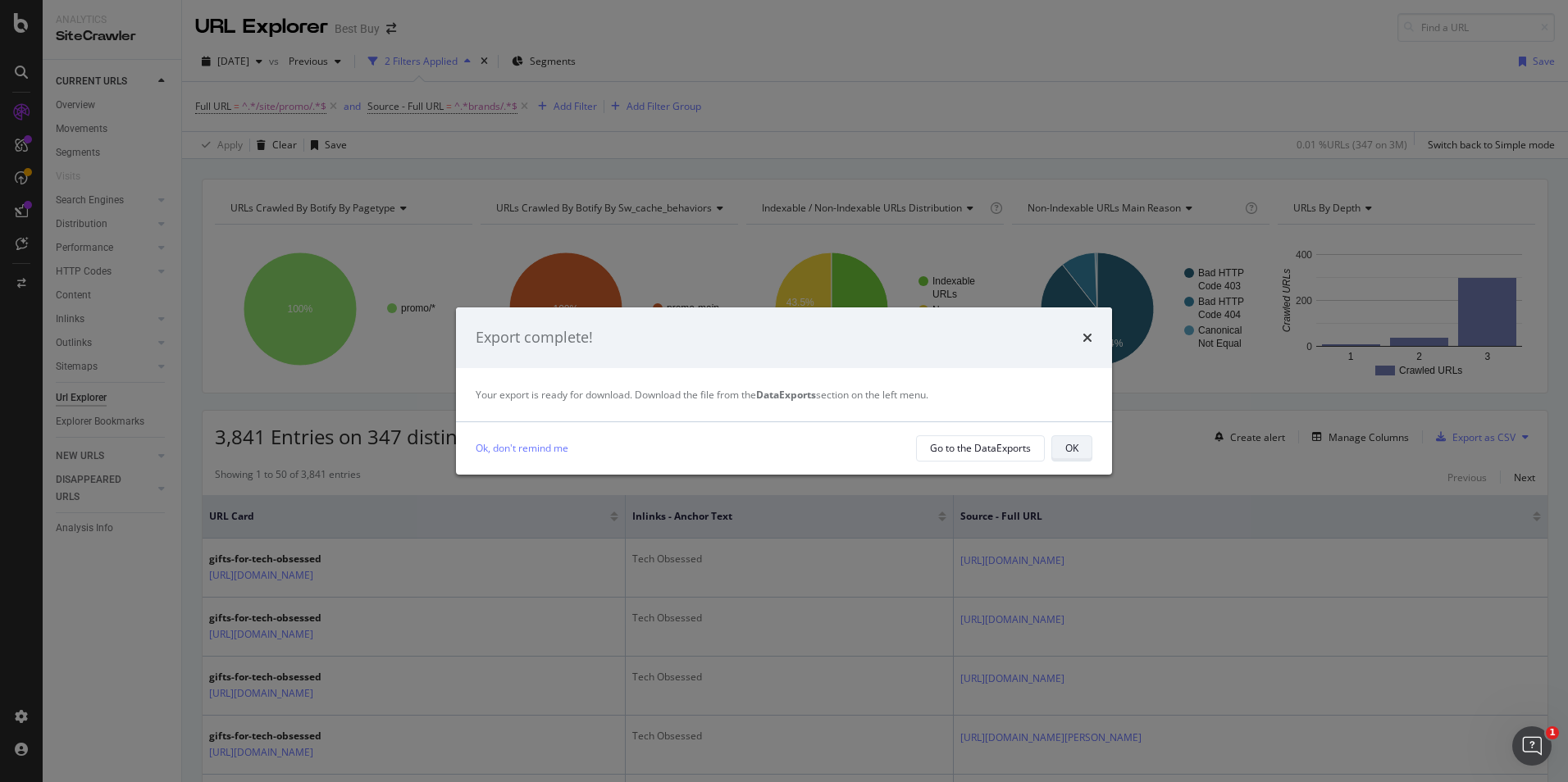
click at [1067, 449] on div "OK" at bounding box center [1071, 448] width 13 height 14
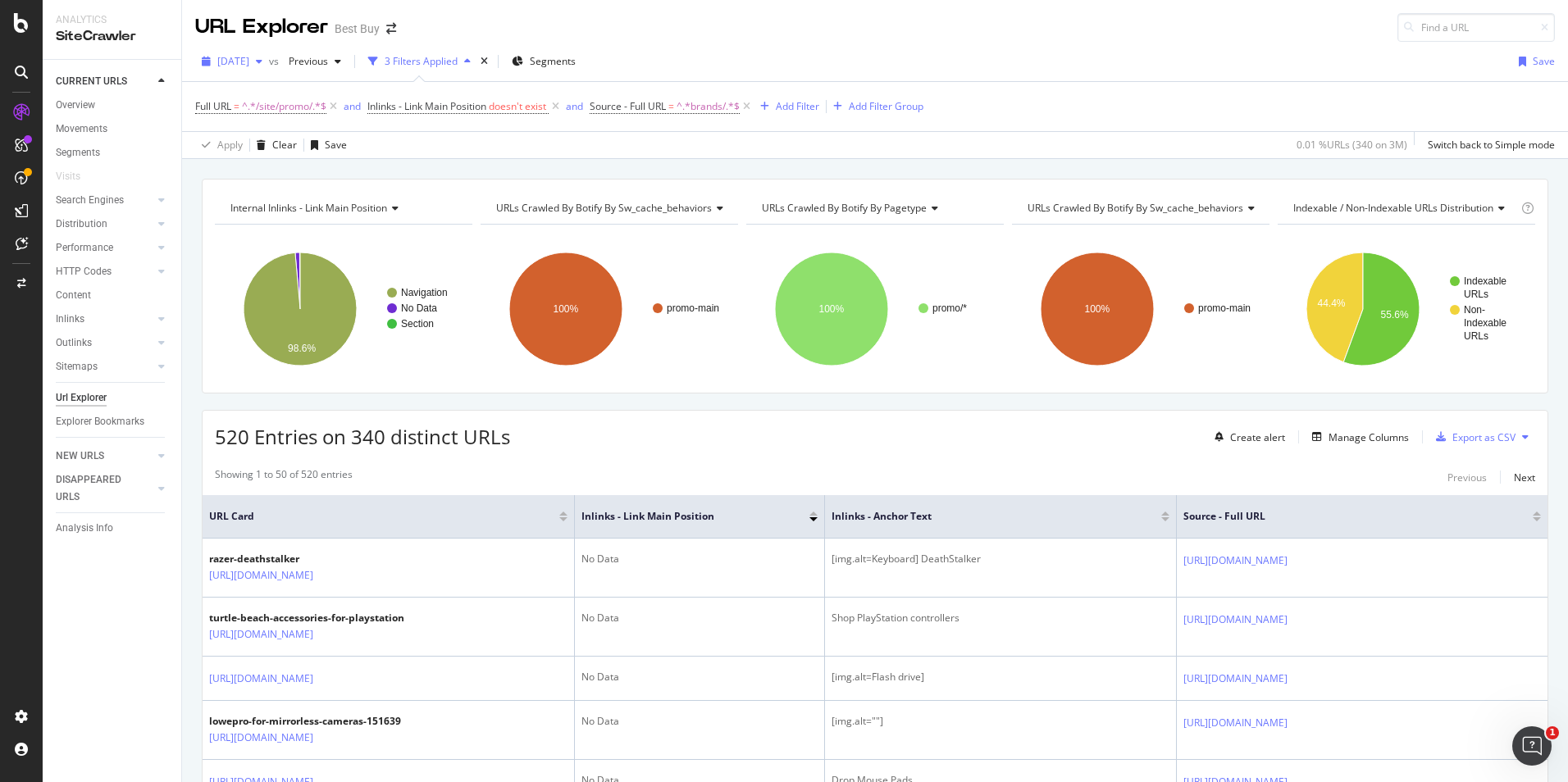
click at [262, 61] on icon "button" at bounding box center [259, 61] width 7 height 10
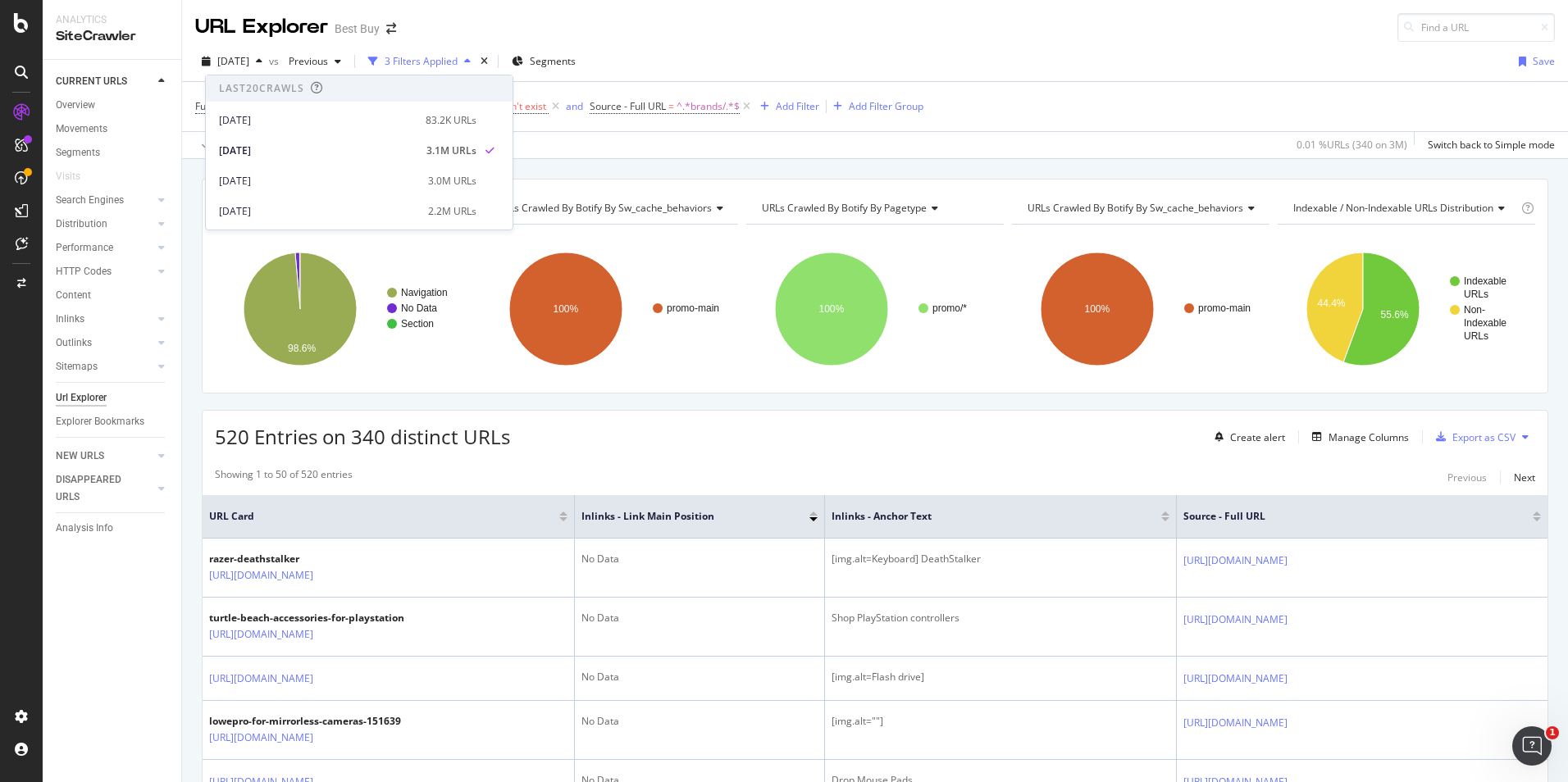
click at [1075, 32] on div "URL Explorer Best Buy" at bounding box center [875, 20] width 1386 height 42
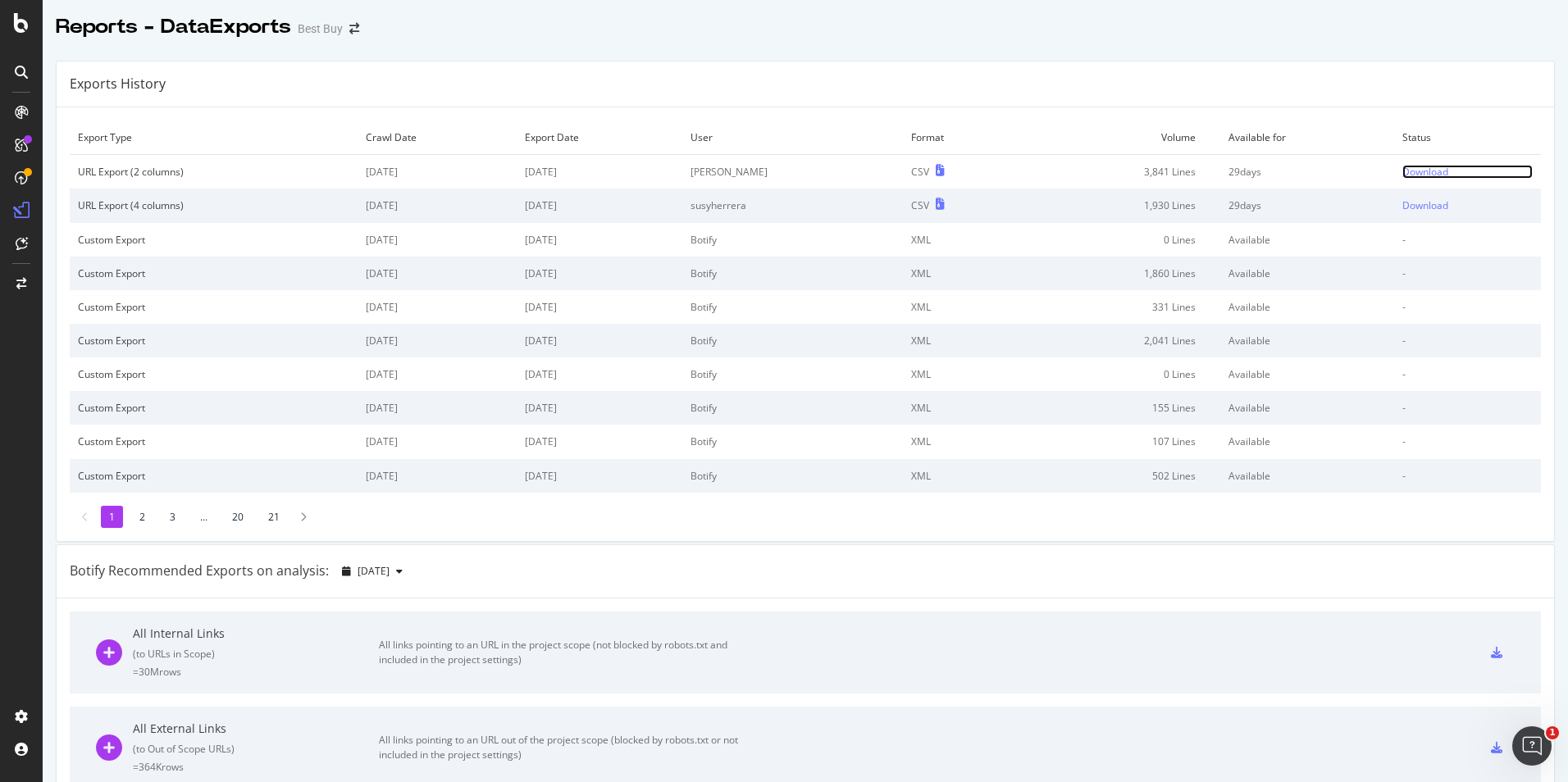
click at [1403, 170] on div "Download" at bounding box center [1426, 171] width 46 height 14
click at [1410, 174] on div "Download" at bounding box center [1426, 171] width 46 height 14
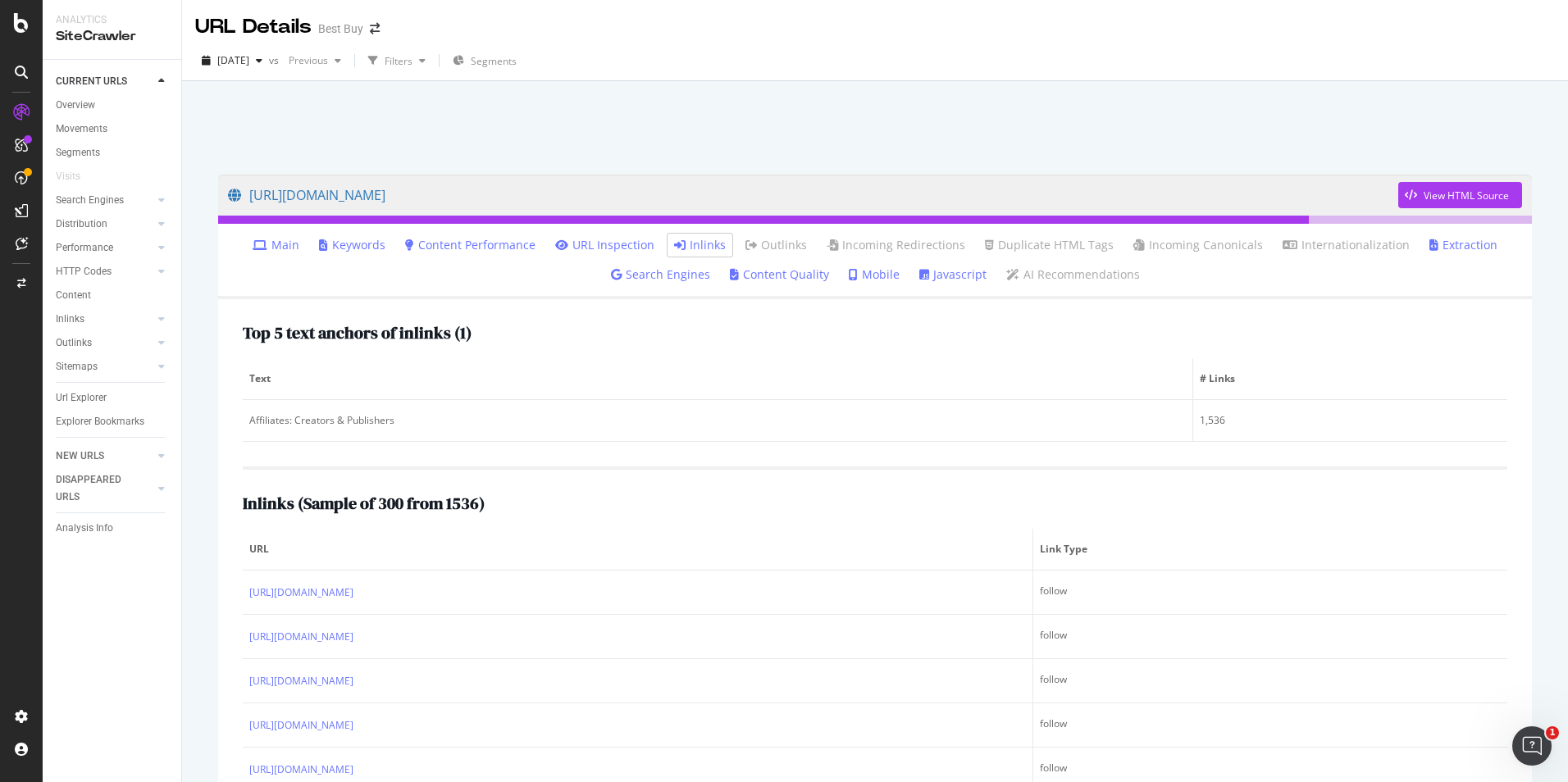
scroll to position [12297, 0]
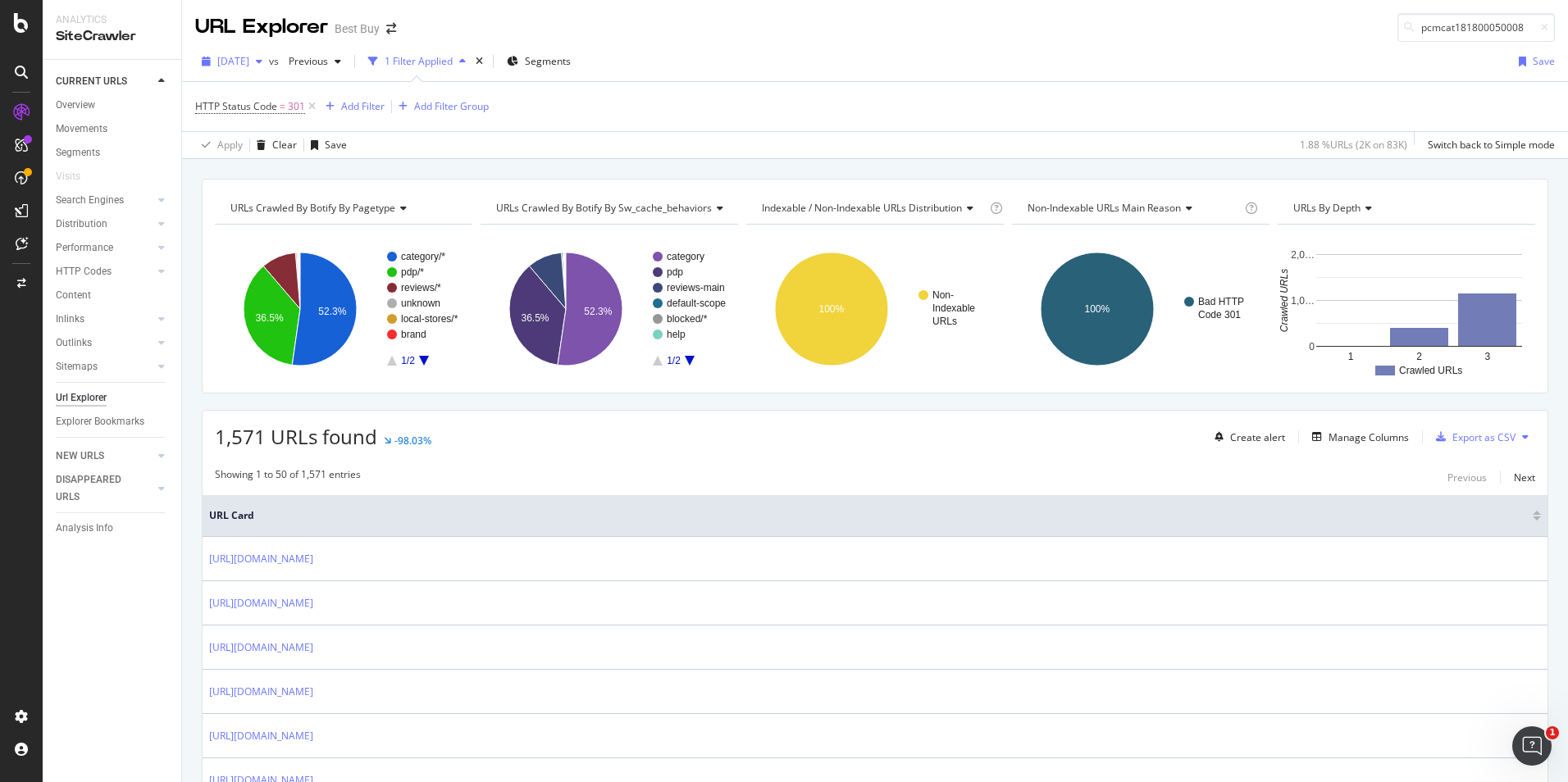
click at [250, 59] on span "2025 Sep. 4th" at bounding box center [233, 61] width 32 height 14
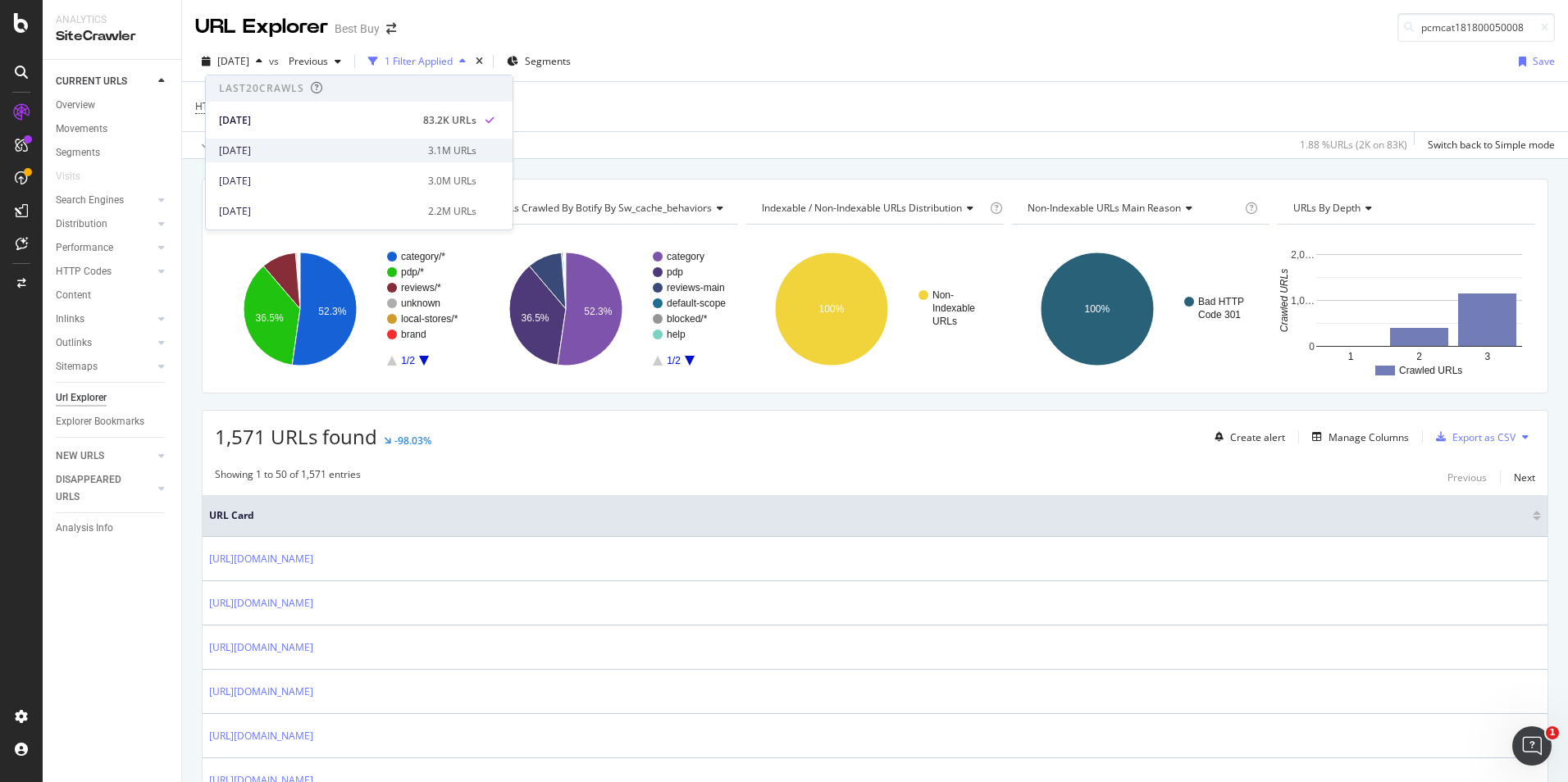
click at [274, 147] on div "[DATE]" at bounding box center [319, 150] width 199 height 14
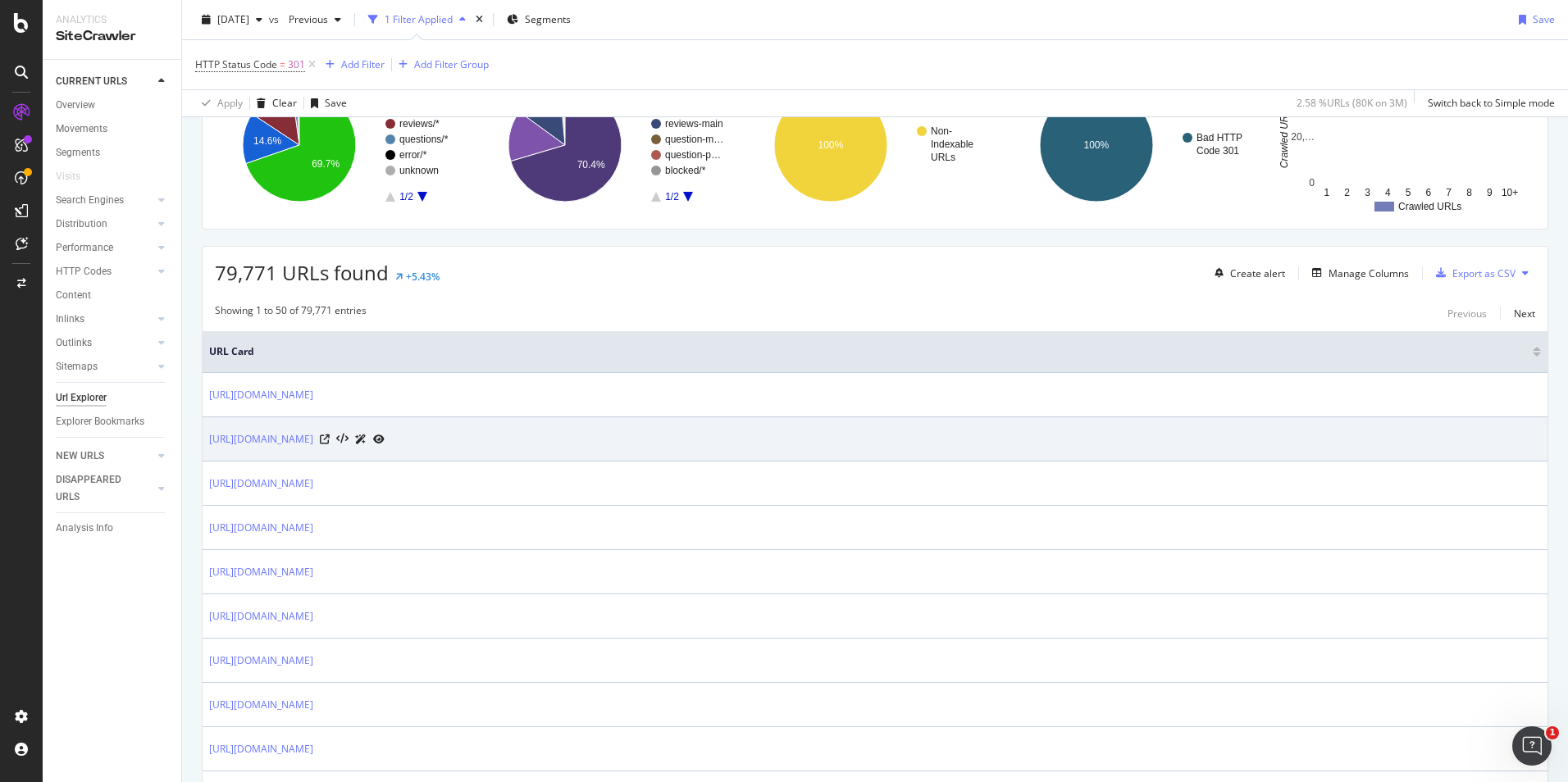
scroll to position [328, 0]
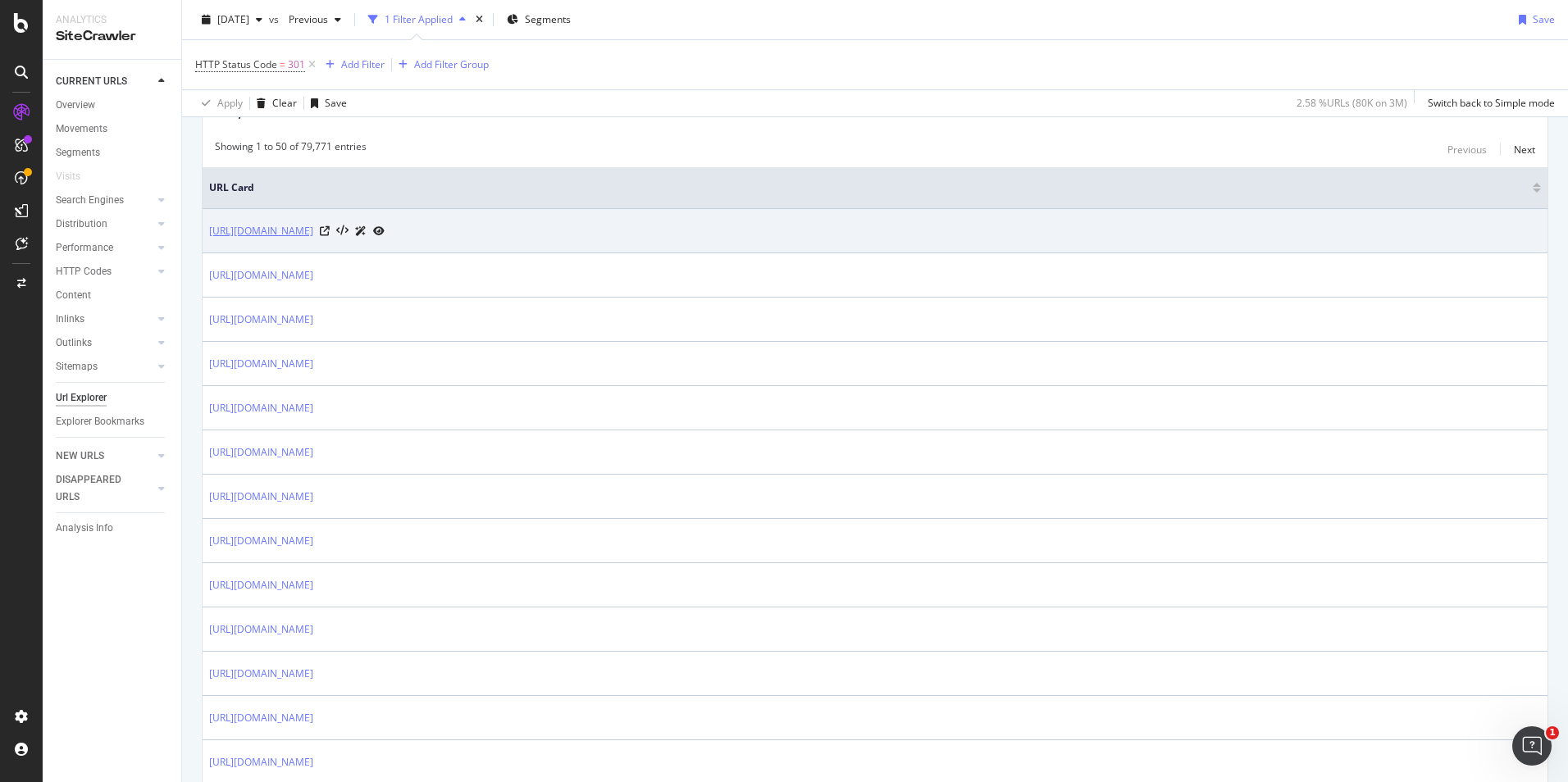
click at [314, 228] on link "https://www.bestbuy.com/site/home-appliances/major-appliances-sale-event/pcmcat…" at bounding box center [261, 231] width 104 height 16
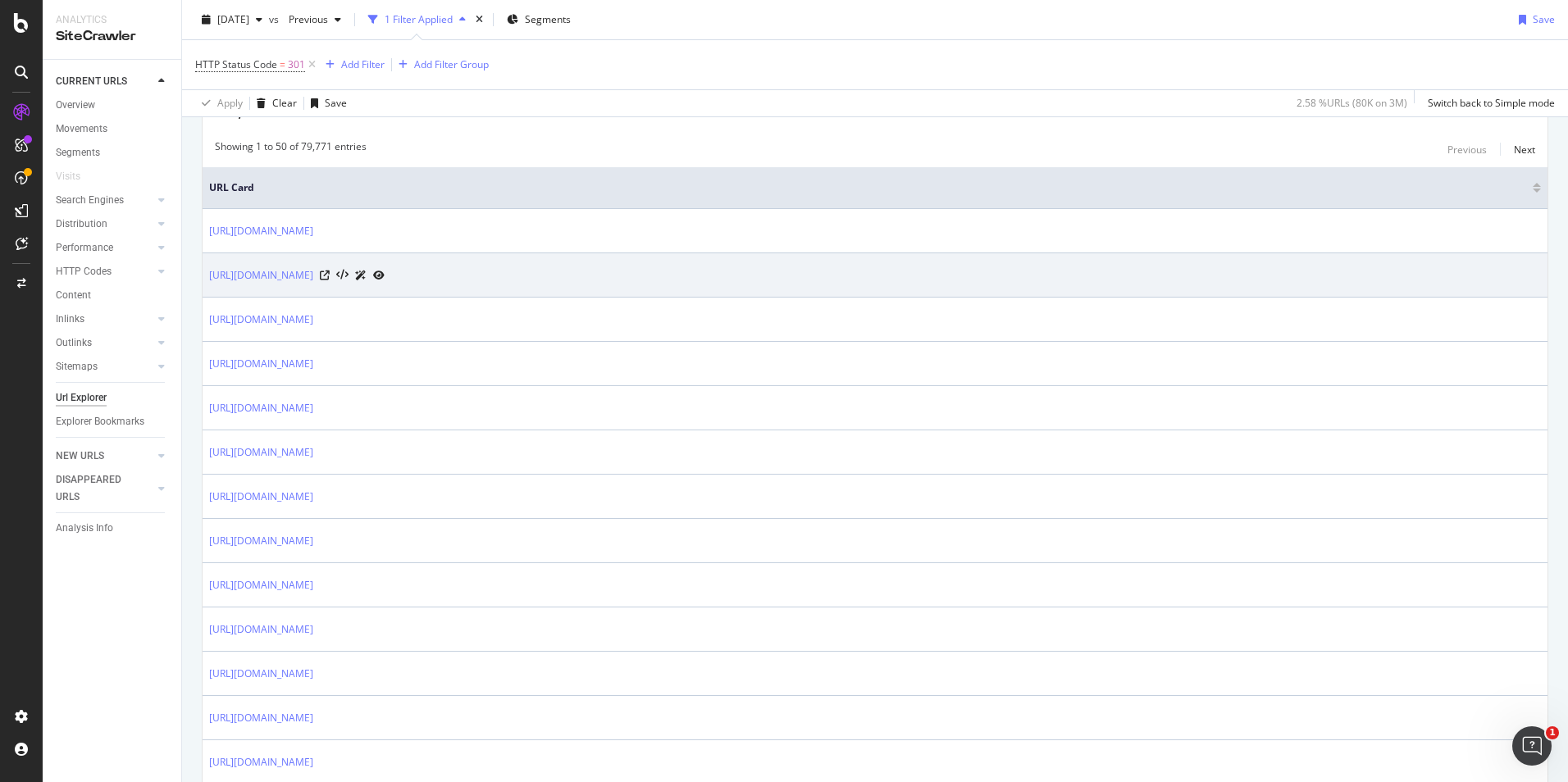
click at [929, 279] on div "[URL][DOMAIN_NAME]" at bounding box center [874, 275] width 1332 height 17
click at [314, 275] on link "[URL][DOMAIN_NAME]" at bounding box center [261, 275] width 104 height 16
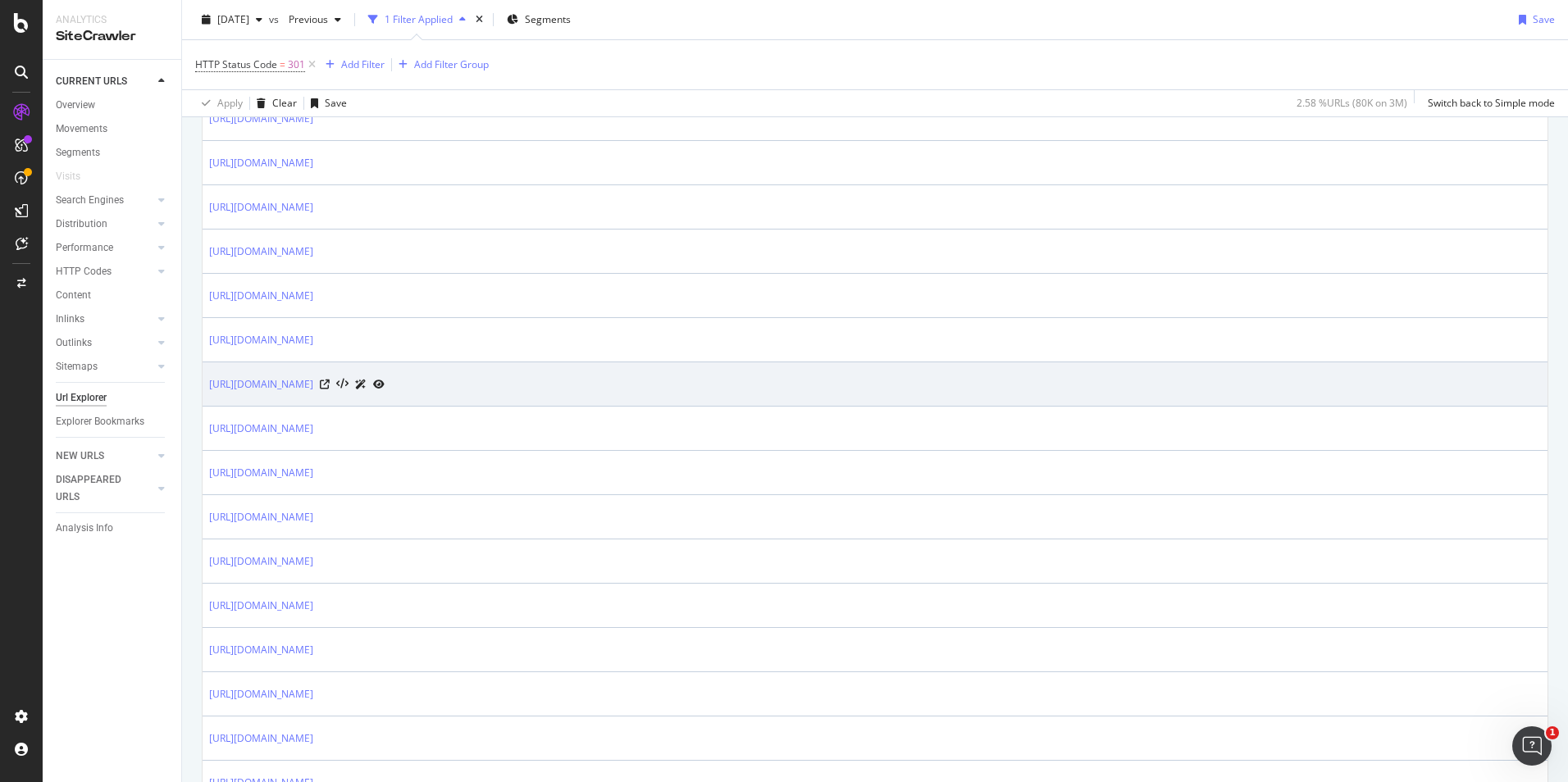
scroll to position [574, 0]
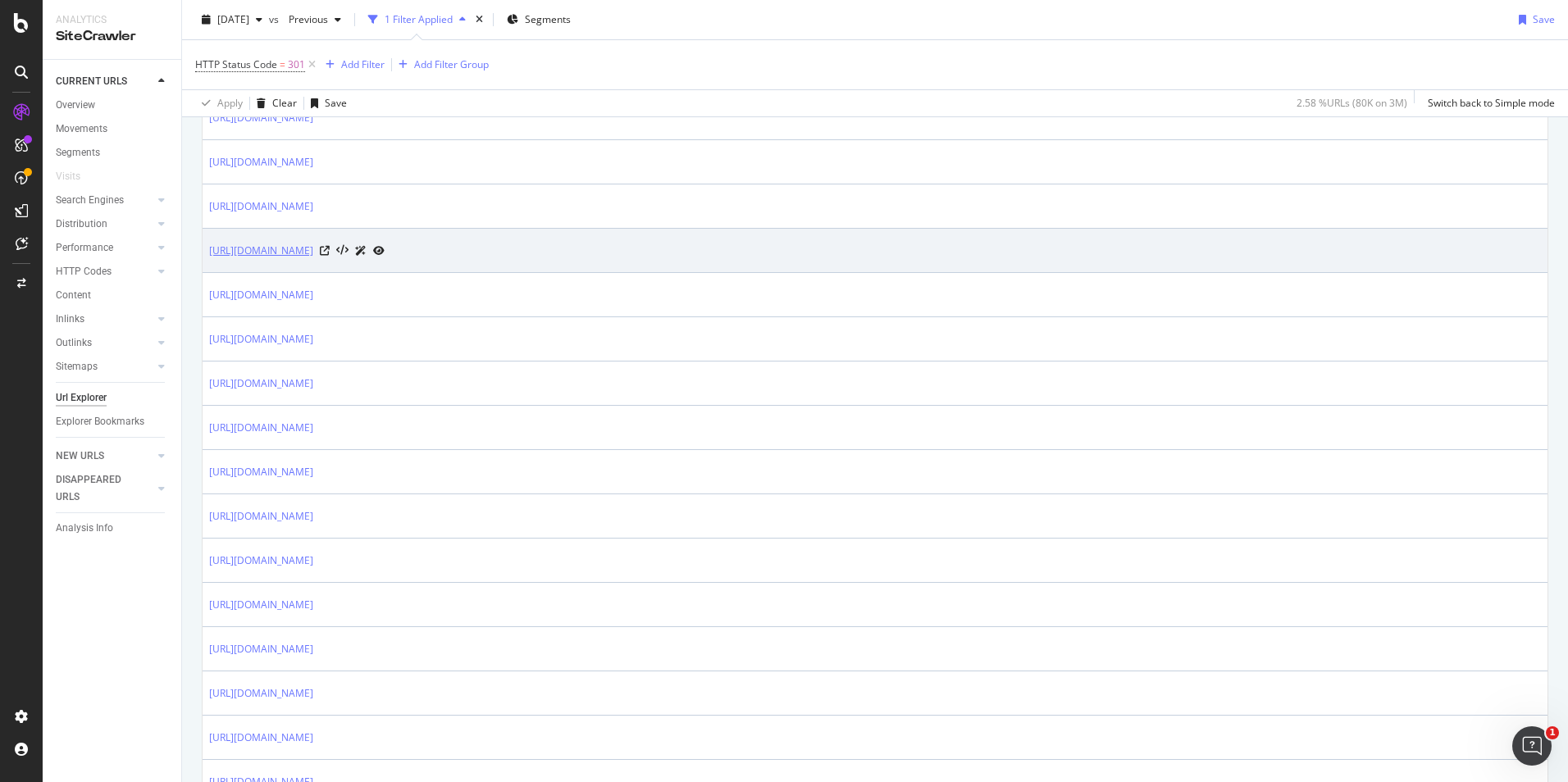
click at [314, 247] on link "https://www.bestbuy.com/site/customer-service/price-match-guarantee/pcmcat29030…" at bounding box center [261, 250] width 104 height 16
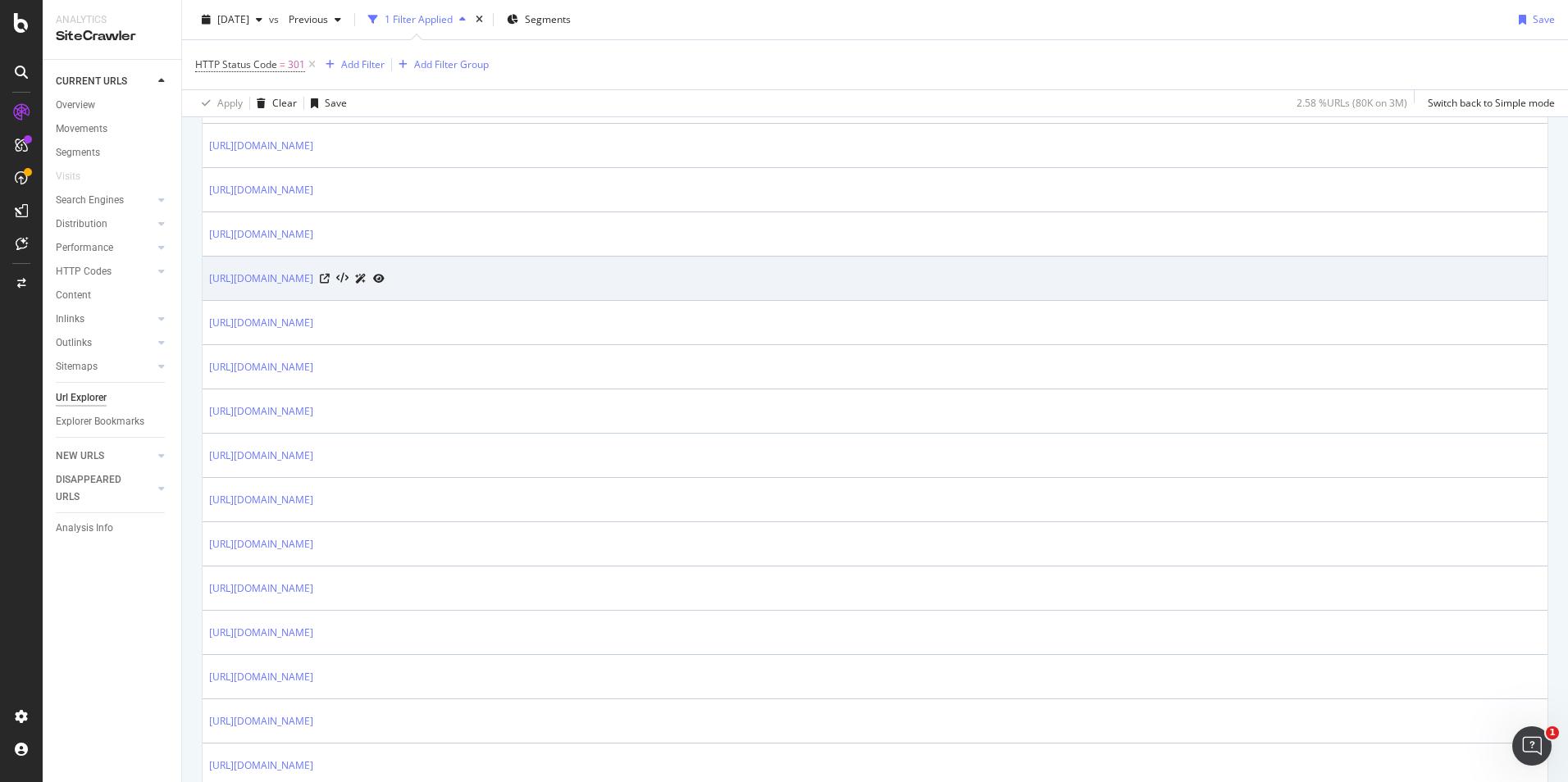
scroll to position [1803, 0]
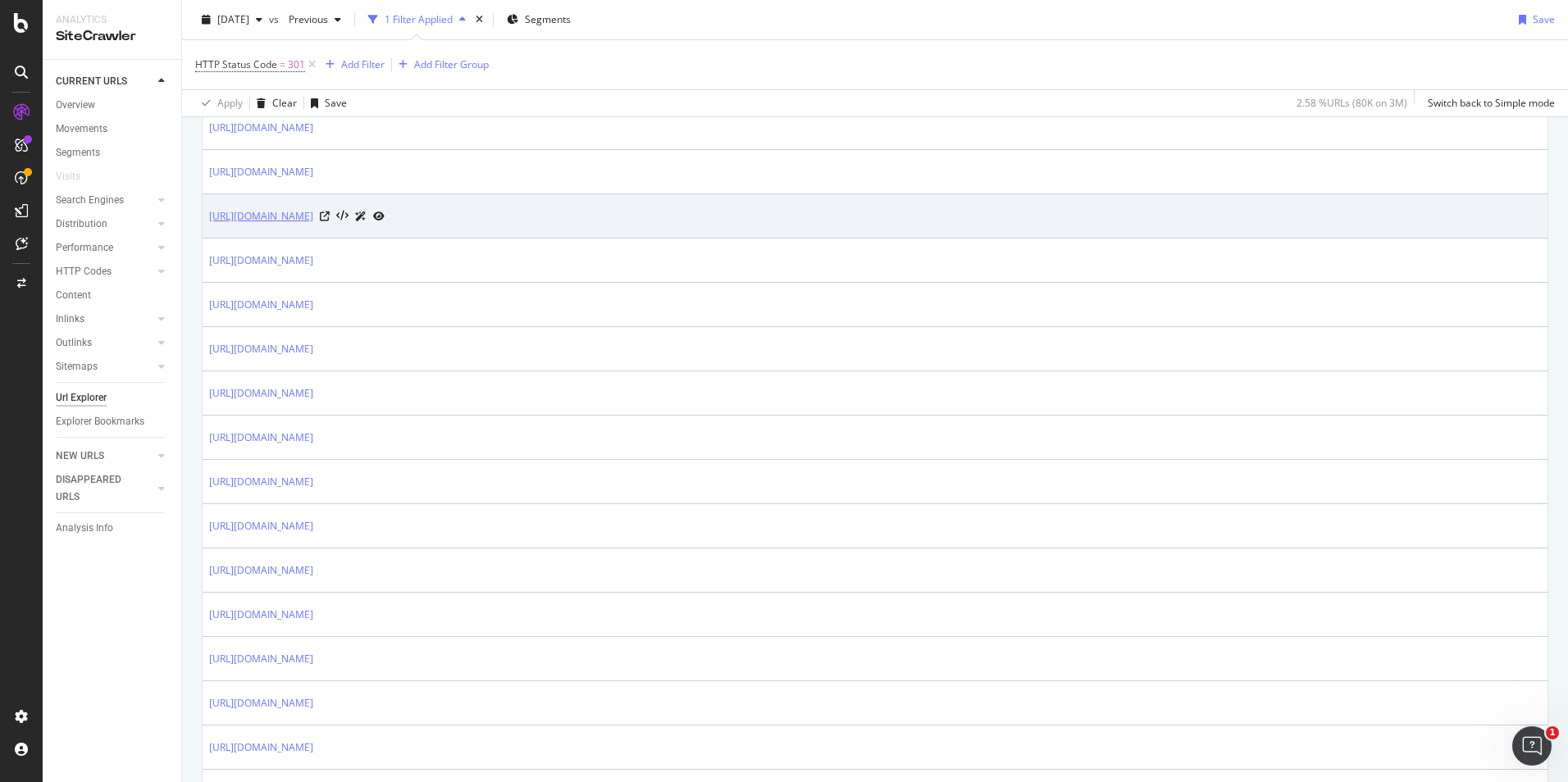
click at [314, 219] on link "https://www.bestbuy.com/site/car-audio-gps/radar-detectors/abcat0305000.c?id=ab…" at bounding box center [261, 216] width 104 height 16
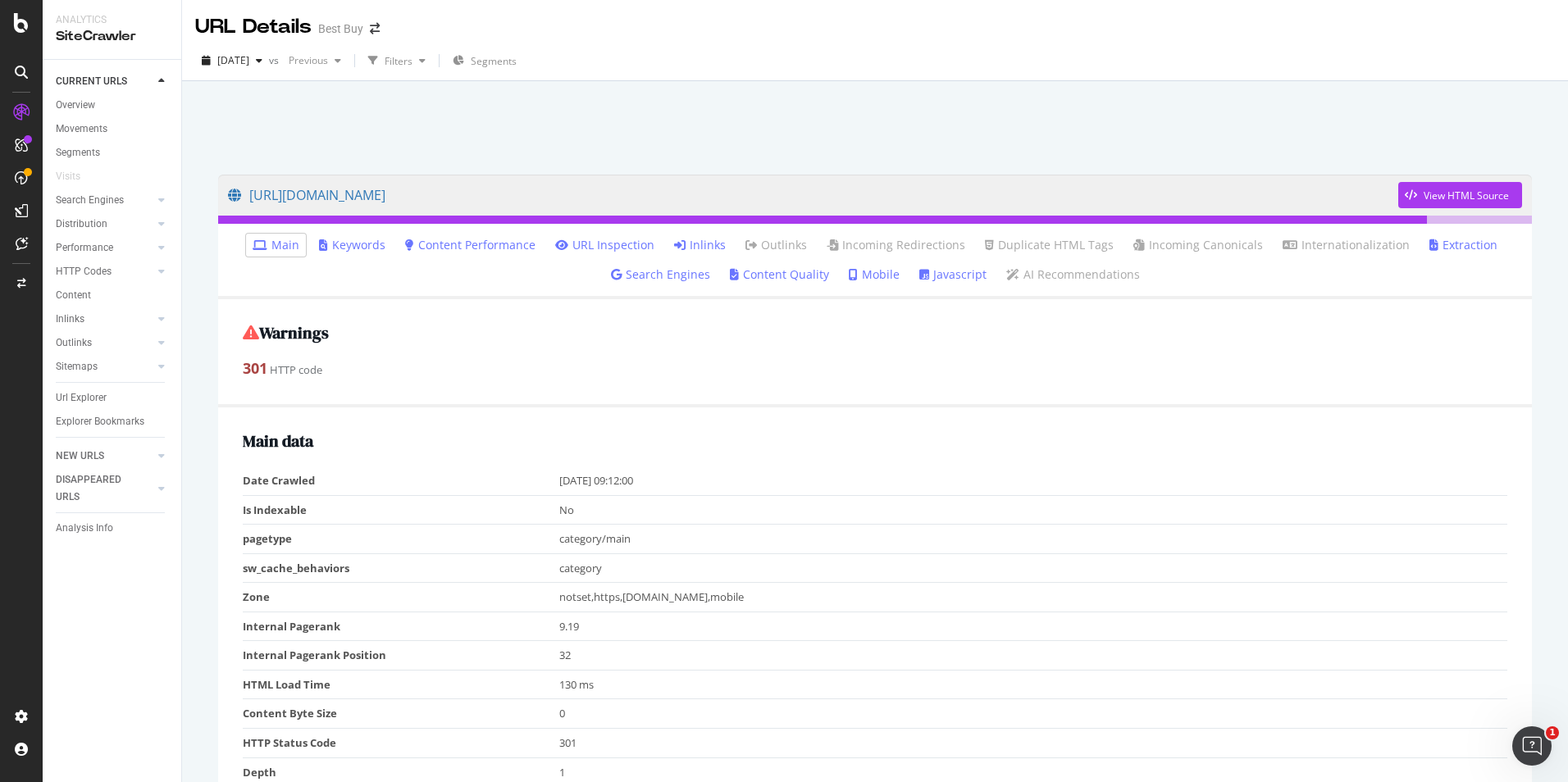
click at [689, 249] on link "Inlinks" at bounding box center [700, 244] width 52 height 16
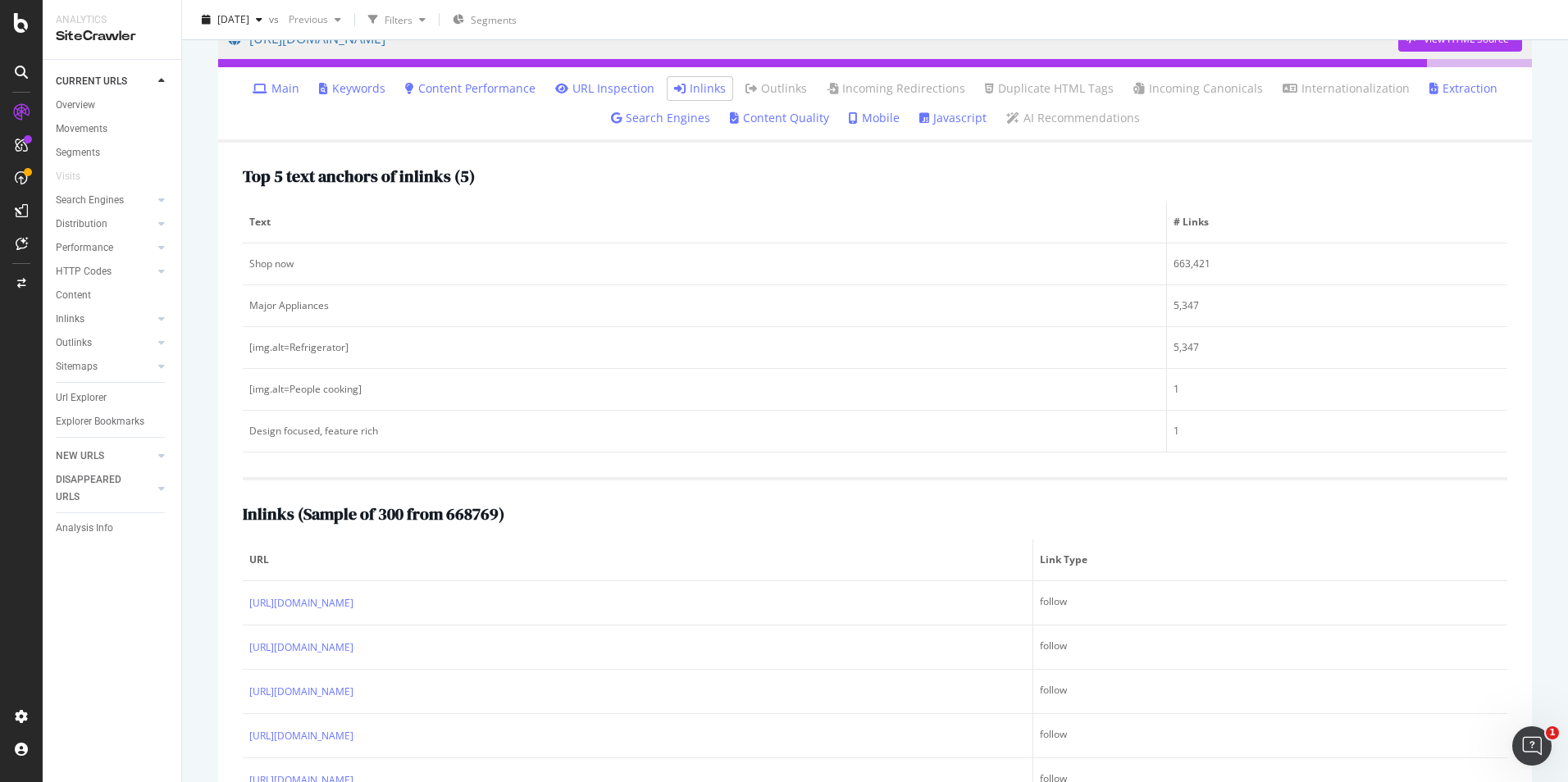
scroll to position [119, 0]
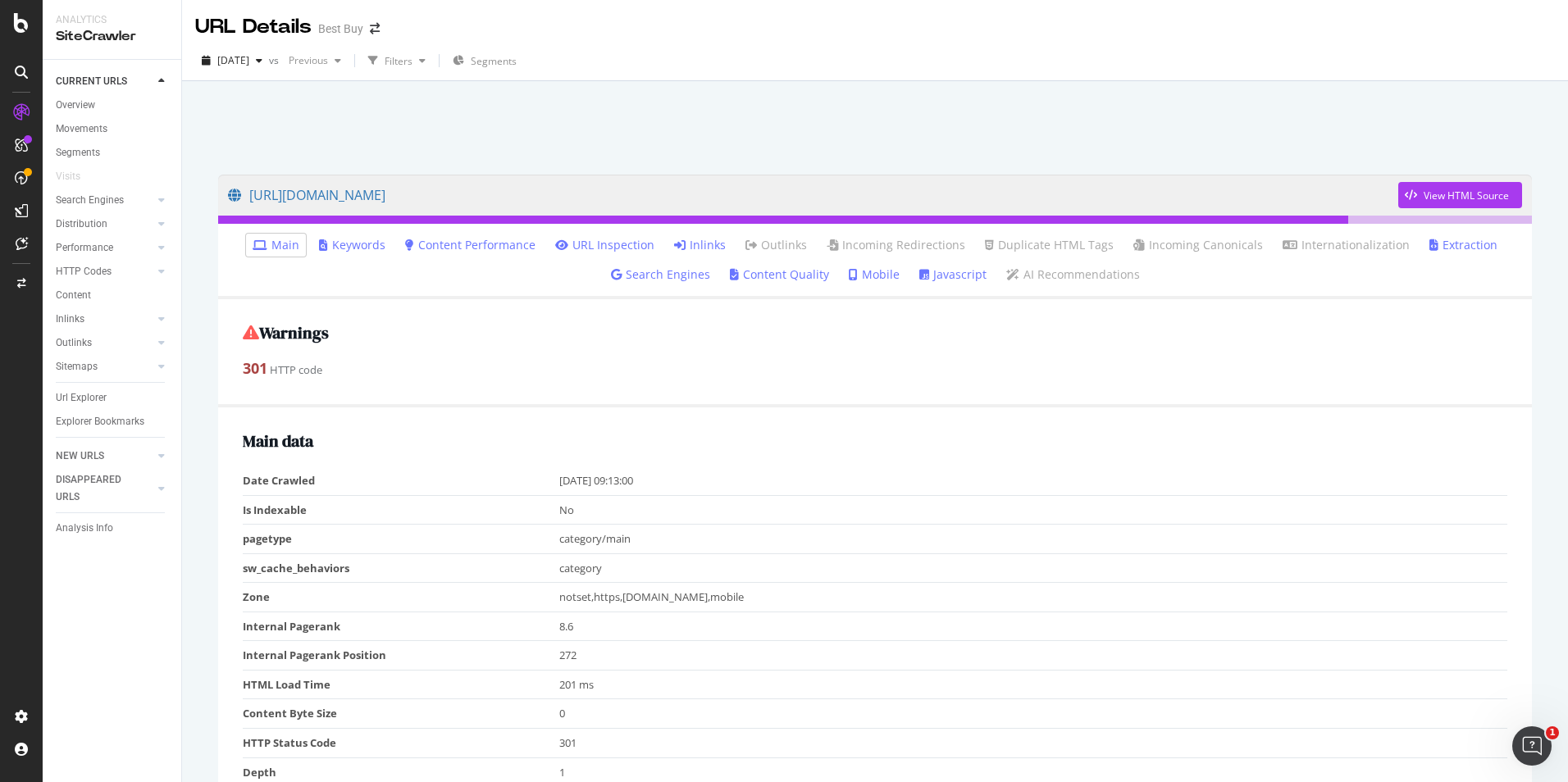
click at [694, 241] on link "Inlinks" at bounding box center [700, 244] width 52 height 16
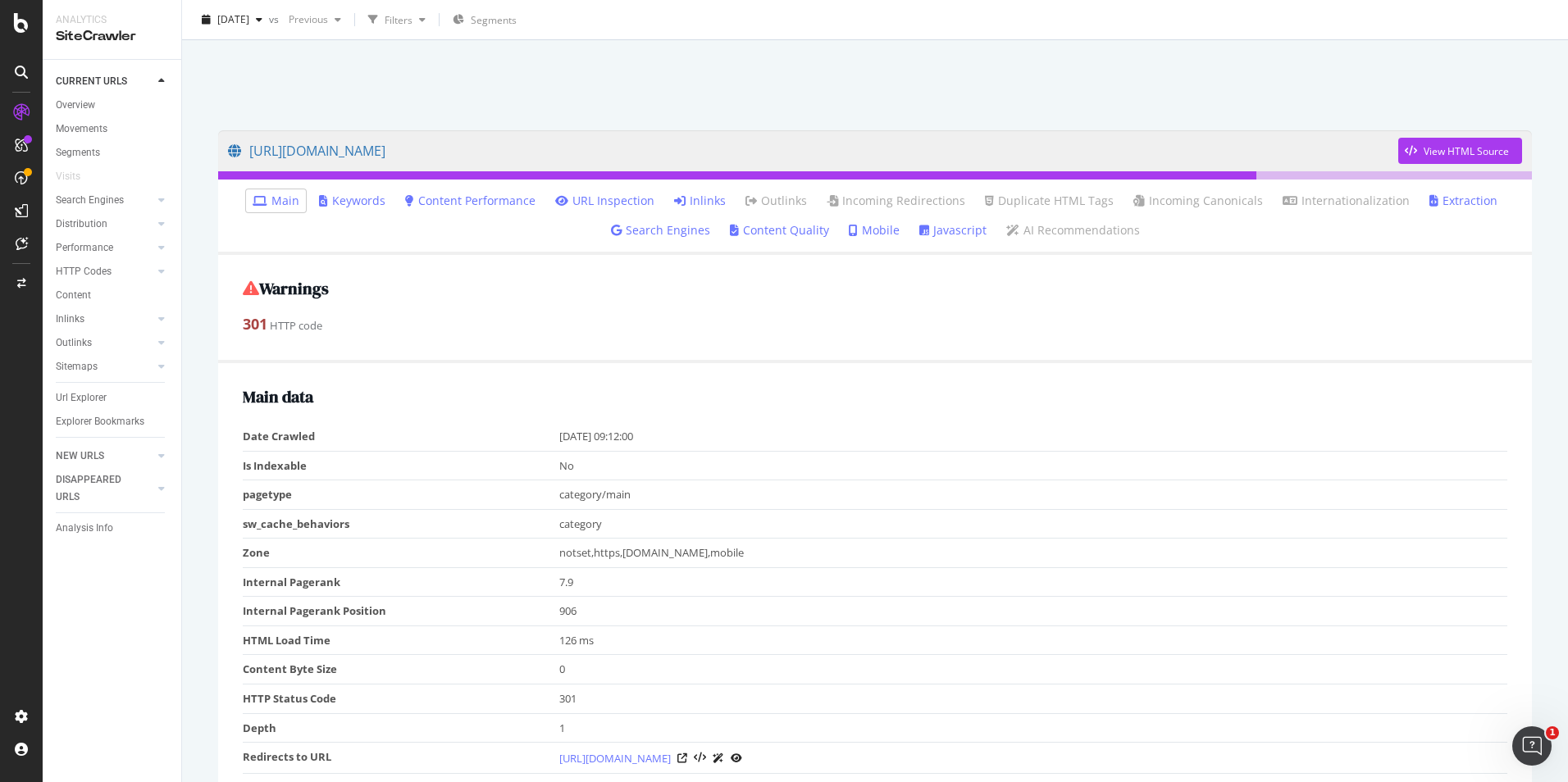
scroll to position [82, 0]
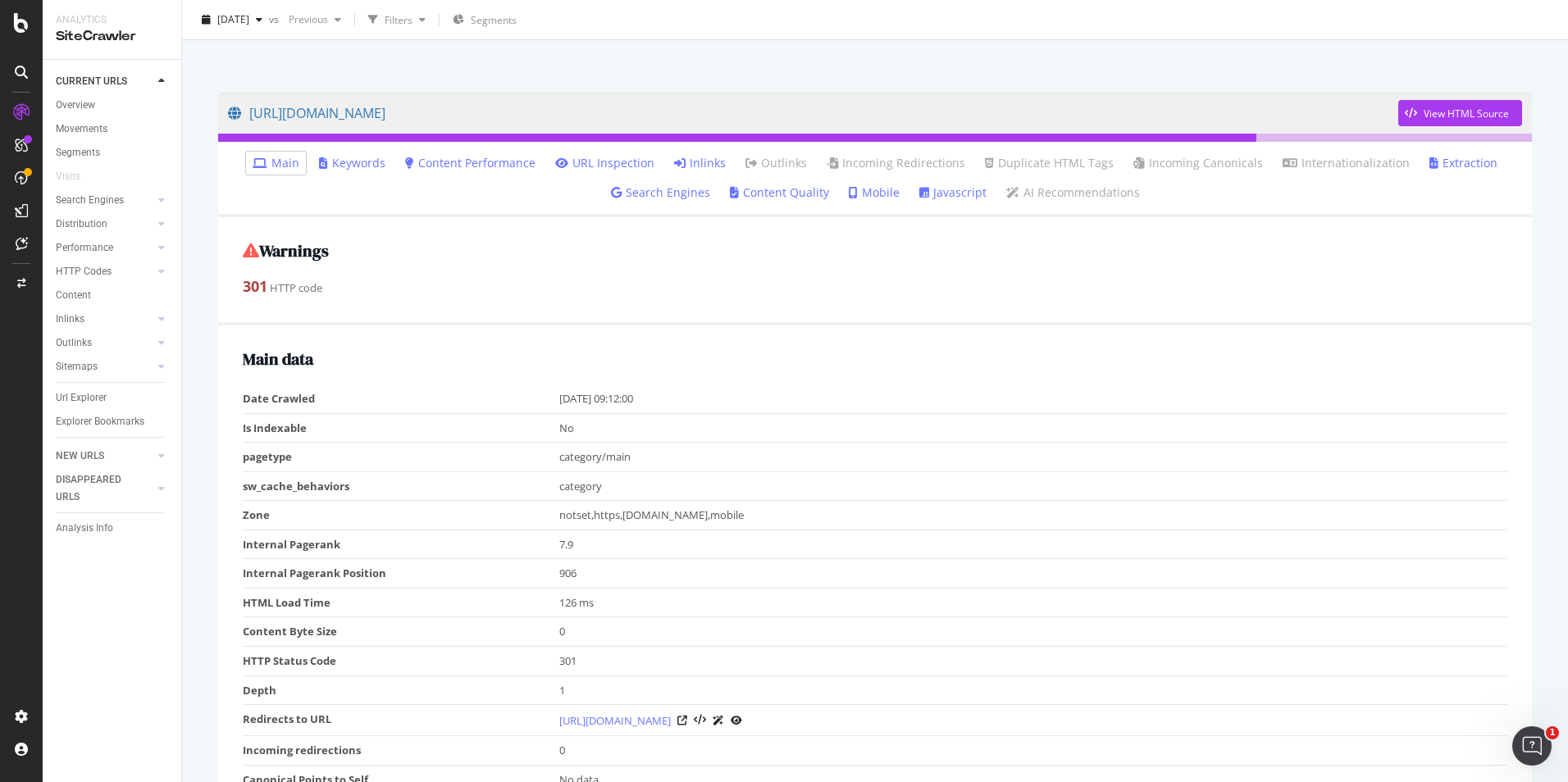
click at [705, 156] on link "Inlinks" at bounding box center [700, 163] width 52 height 16
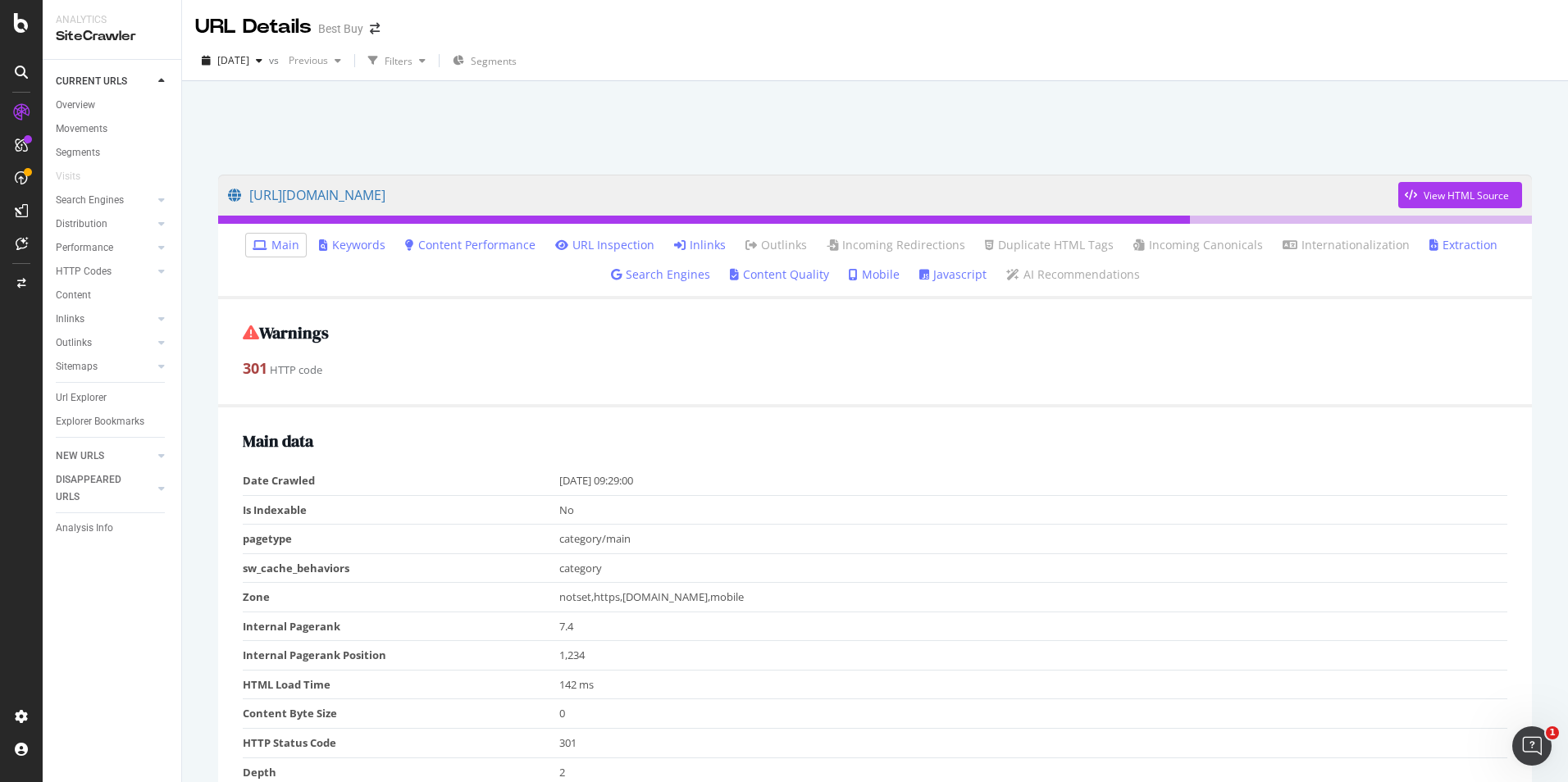
click at [711, 249] on link "Inlinks" at bounding box center [700, 244] width 52 height 16
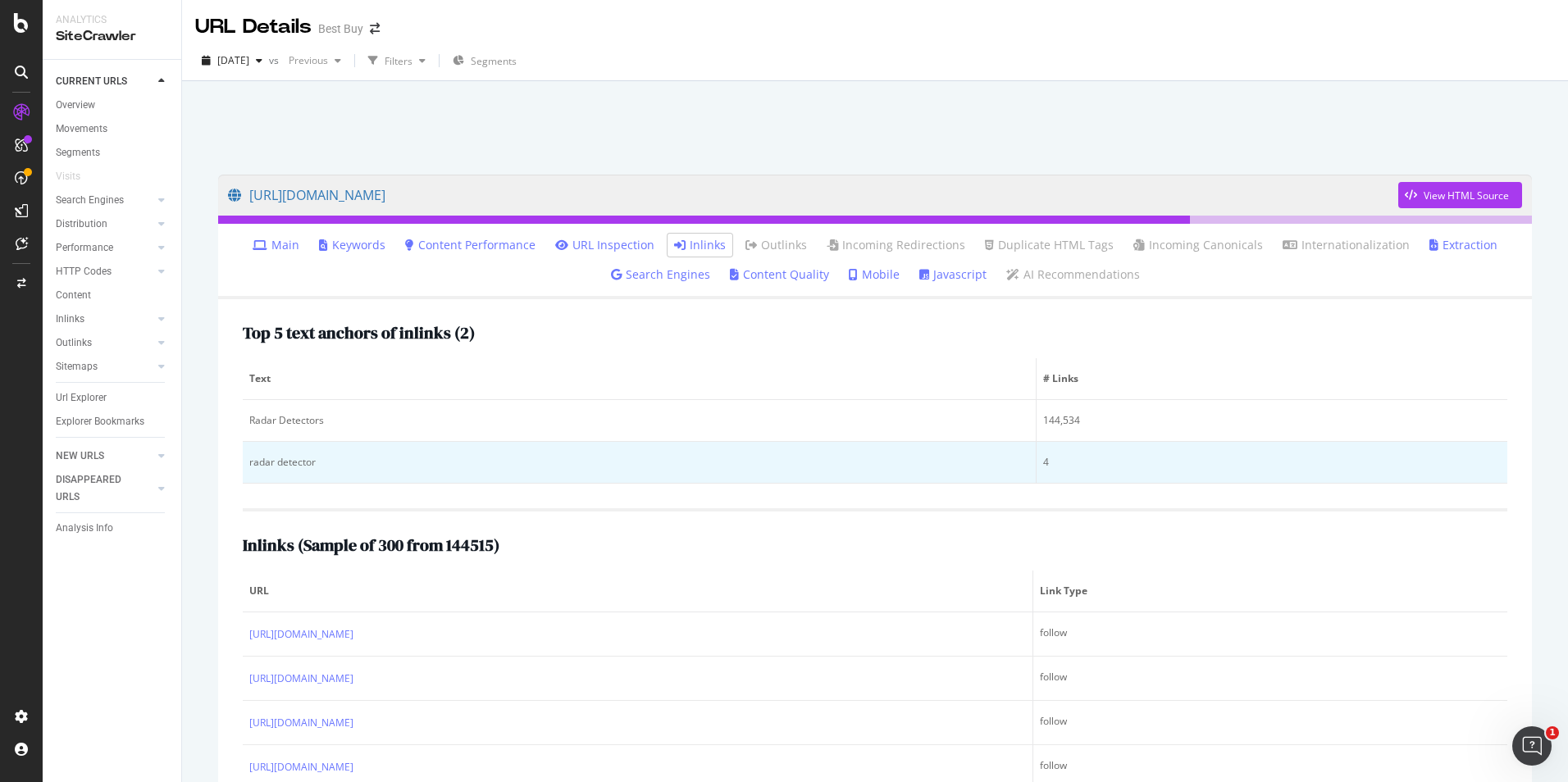
click at [303, 459] on div "radar detector" at bounding box center [639, 462] width 780 height 14
click at [286, 455] on div "radar detector" at bounding box center [639, 462] width 780 height 14
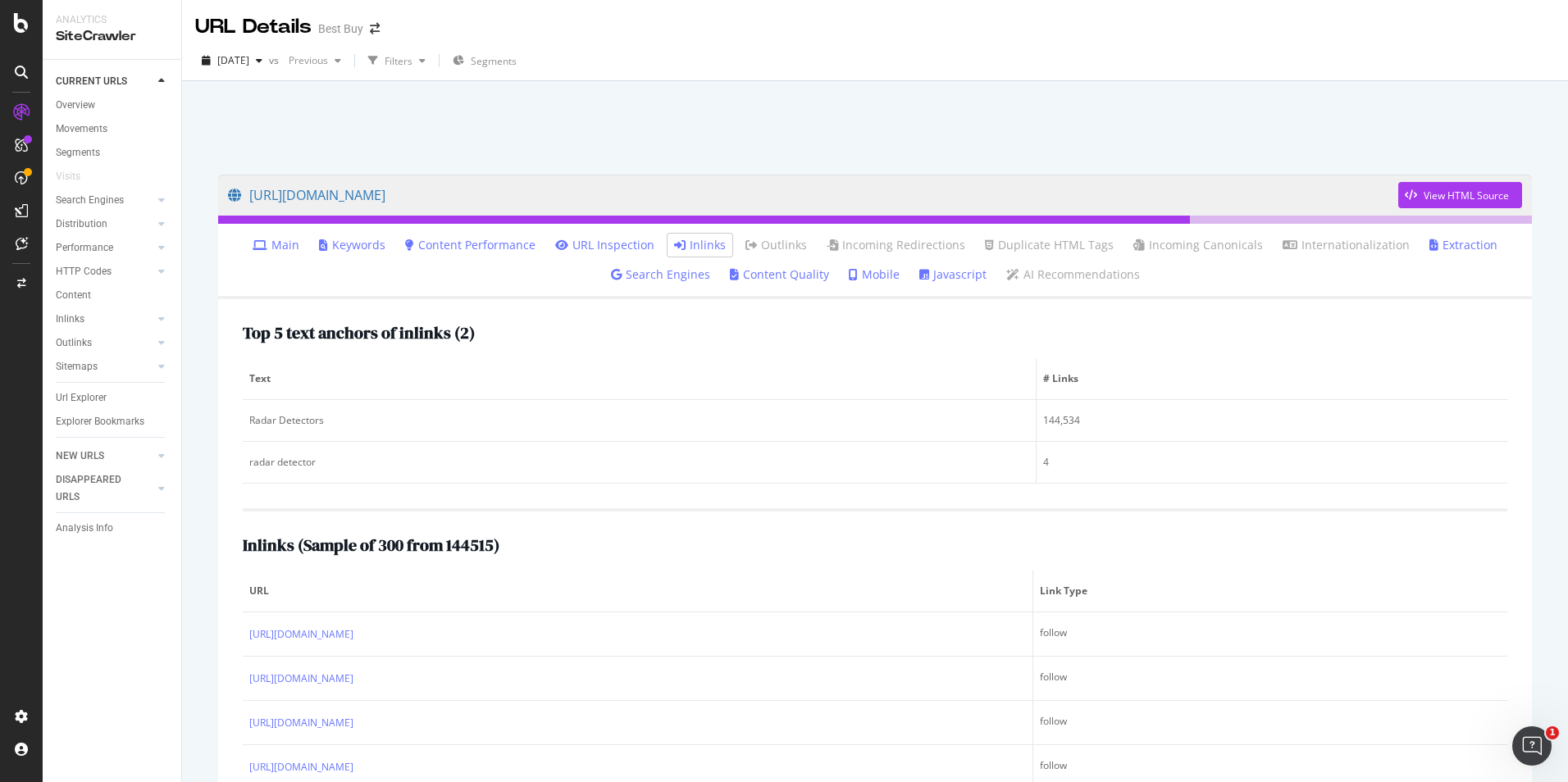
click at [707, 250] on link "Inlinks" at bounding box center [700, 244] width 52 height 16
